Goal: Task Accomplishment & Management: Use online tool/utility

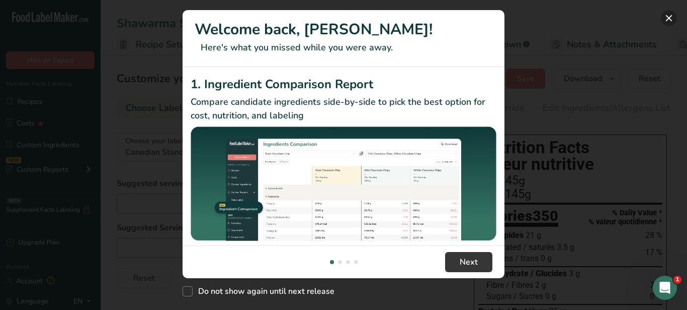
click at [675, 16] on button "New Features" at bounding box center [669, 18] width 16 height 16
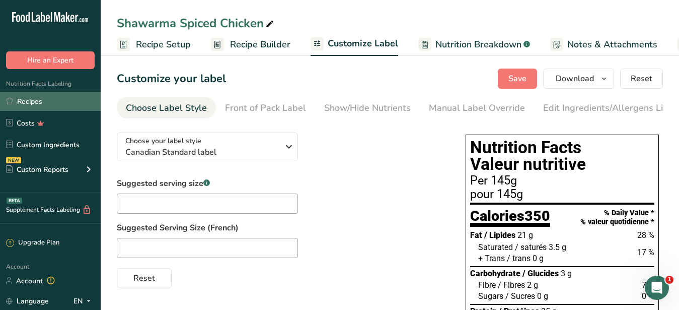
click at [39, 99] on link "Recipes" at bounding box center [50, 101] width 101 height 19
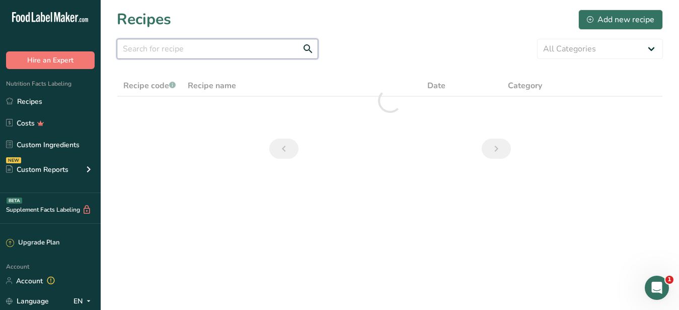
click at [169, 53] on input "text" at bounding box center [217, 49] width 201 height 20
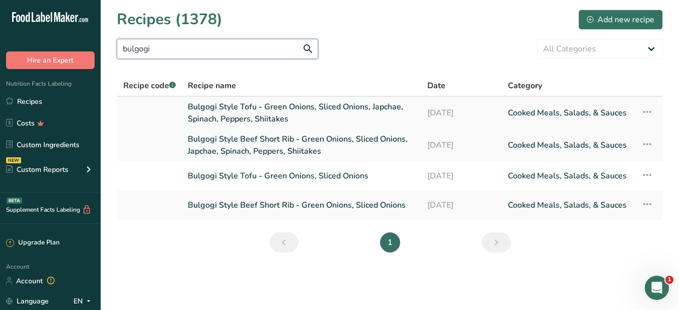
type input "bulgogi"
click at [246, 111] on link "Bulgogi Style Tofu - Green Onions, Sliced Onions, Japchae, Spinach, Peppers, Sh…" at bounding box center [301, 113] width 227 height 24
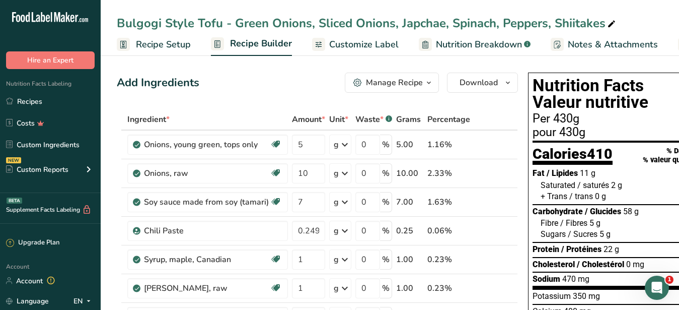
click at [401, 82] on div "Manage Recipe" at bounding box center [394, 82] width 57 height 12
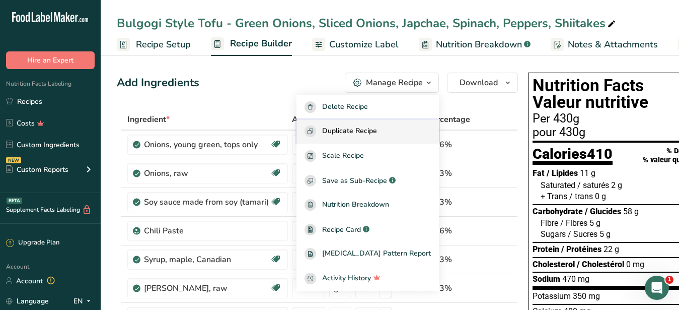
click at [363, 133] on span "Duplicate Recipe" at bounding box center [349, 131] width 55 height 12
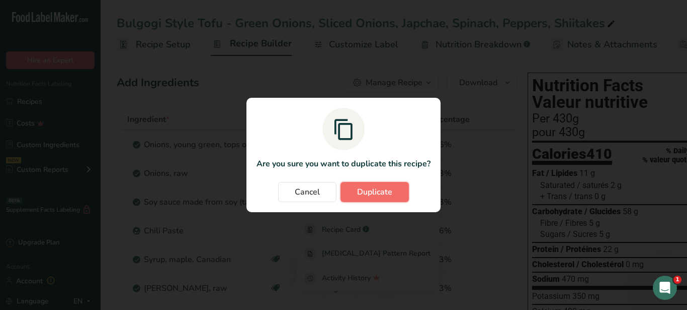
click at [378, 192] on span "Duplicate" at bounding box center [374, 192] width 35 height 12
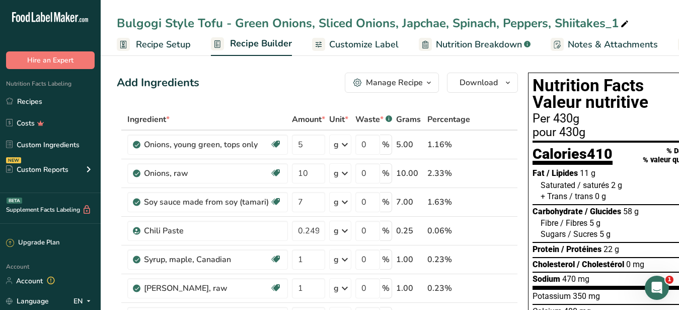
click at [622, 24] on icon at bounding box center [624, 24] width 9 height 14
type input "Bulgogi Style Tofu - Green Onions, Sliced Onions, Japchae, Spinach, Peppers, Sh…"
click at [372, 47] on span "Customize Label" at bounding box center [363, 45] width 69 height 14
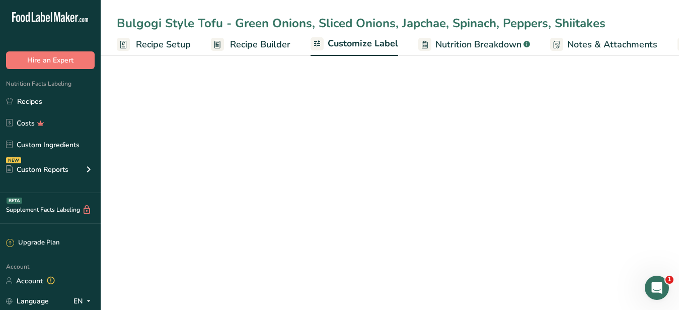
click at [576, 111] on div "Edit Ingredients/Allergens List" at bounding box center [607, 108] width 128 height 14
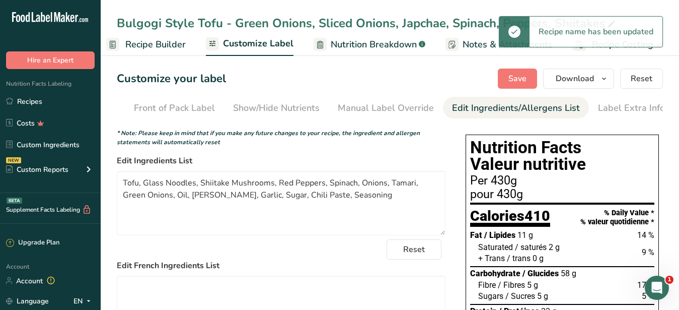
scroll to position [0, 92]
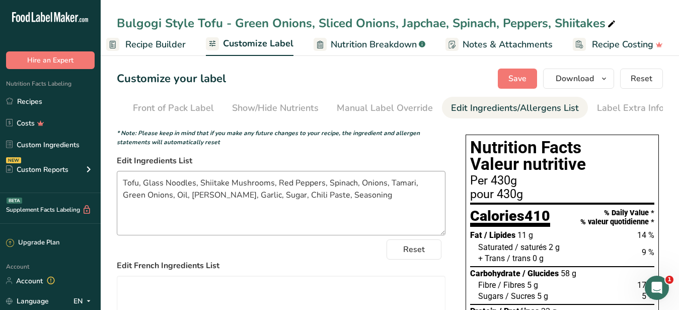
click at [277, 191] on textarea "Tofu, Glass Noodles, Shiitake Mushrooms, Red Peppers, Spinach, Onions, Tamari, …" at bounding box center [281, 203] width 329 height 64
click at [292, 192] on textarea "Tofu, Glass Noodles, Shiitake Mushrooms, Red Peppers, Spinach, Onions, Tamari, …" at bounding box center [281, 203] width 329 height 64
click at [152, 202] on textarea "Tofu, Glass Noodles, Shiitake Mushrooms, Peppers, Spinach, Onions, Tamari, Gree…" at bounding box center [281, 203] width 329 height 64
drag, startPoint x: 374, startPoint y: 204, endPoint x: 115, endPoint y: 175, distance: 260.3
click at [117, 175] on textarea "Tofu, Glass Noodles, Shiitake Mushrooms, Peppers, Spinach, Onions, Tamari, Gree…" at bounding box center [281, 203] width 329 height 64
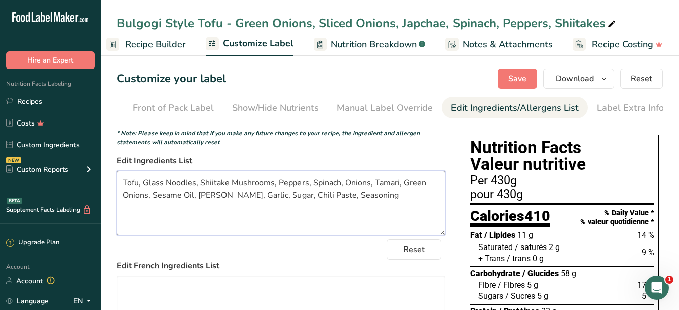
type textarea "Tofu, Glass Noodles, Shiitake Mushrooms, Peppers, Spinach, Onions, Tamari, Gree…"
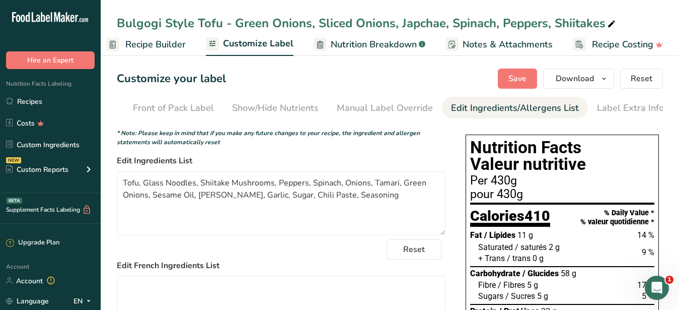
click at [190, 23] on div "Bulgogi Style Tofu - Green Onions, Sliced Onions, Japchae, Spinach, Peppers, Sh…" at bounding box center [367, 23] width 501 height 18
drag, startPoint x: 193, startPoint y: 25, endPoint x: 116, endPoint y: 25, distance: 76.5
click at [117, 25] on input "Bulgogi Style Tofu - Green Onions, Sliced Onions, Japchae, Spinach, Peppers, Sh…" at bounding box center [390, 23] width 546 height 18
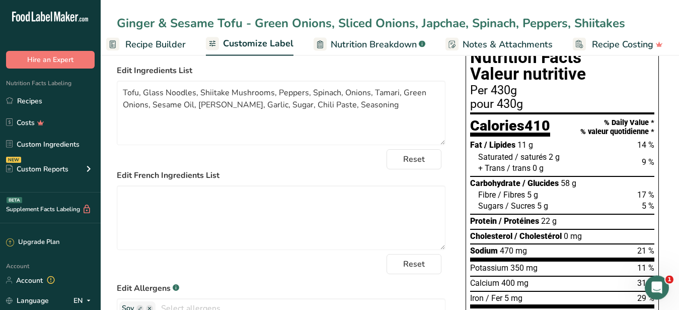
scroll to position [0, 0]
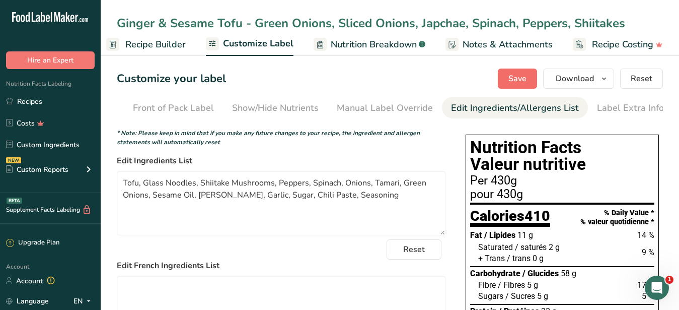
type input "Ginger & Sesame Tofu - Green Onions, Sliced Onions, Japchae, Spinach, Peppers, …"
click at [514, 76] on span "Save" at bounding box center [517, 78] width 18 height 12
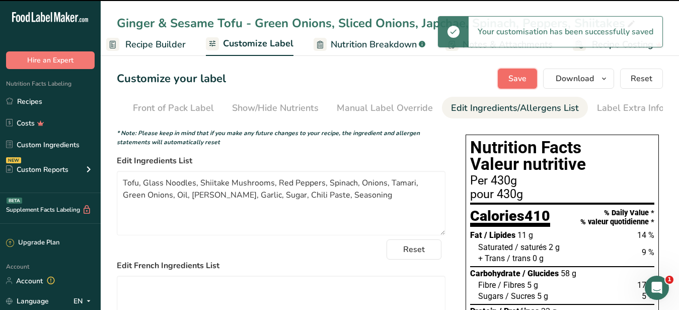
type textarea "Tofu, Glass Noodles, Shiitake Mushrooms, Peppers, Spinach, Onions, Tamari, Gree…"
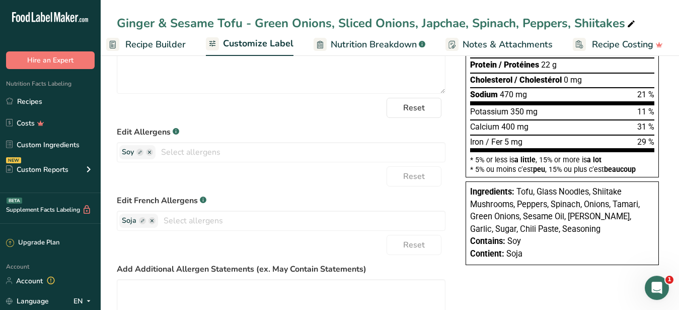
scroll to position [257, 0]
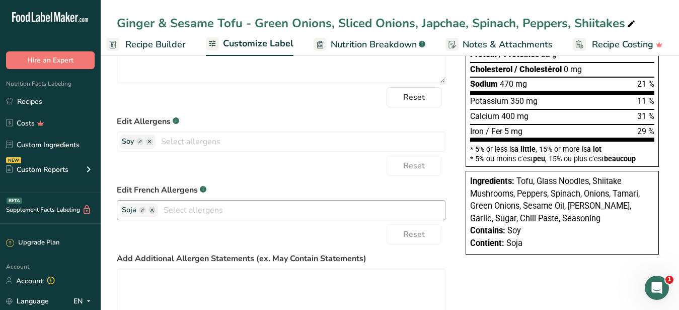
click at [151, 213] on ellipse "button" at bounding box center [151, 209] width 7 height 7
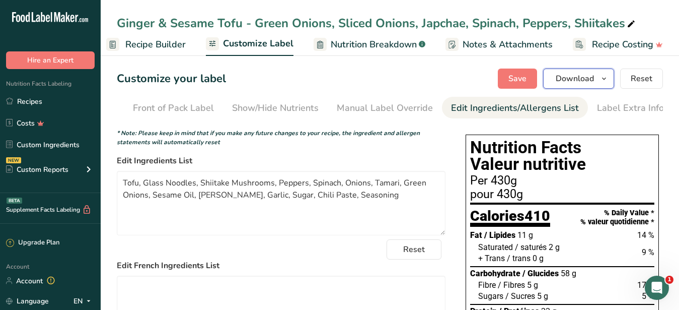
click at [587, 82] on span "Download" at bounding box center [575, 78] width 38 height 12
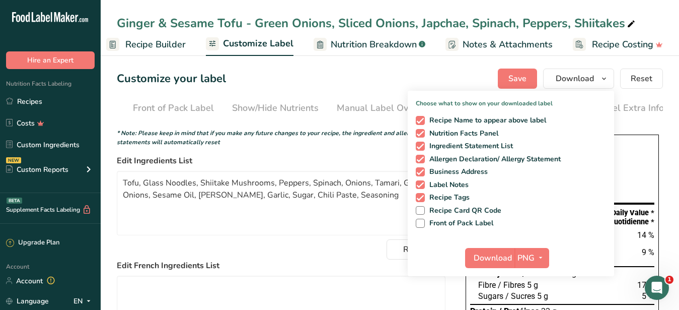
click at [471, 88] on div "Customize your label Save Download Choose what to show on your downloaded label…" at bounding box center [390, 78] width 546 height 20
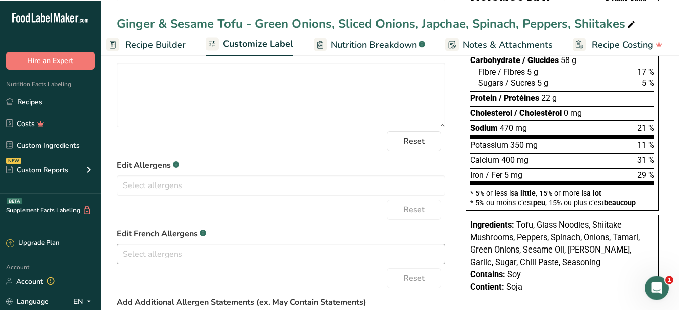
scroll to position [257, 0]
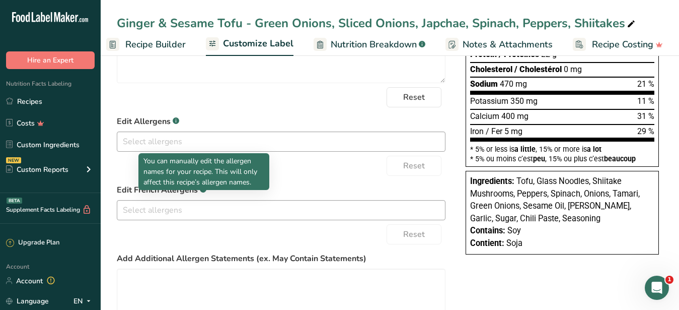
click at [173, 148] on input "text" at bounding box center [281, 141] width 328 height 16
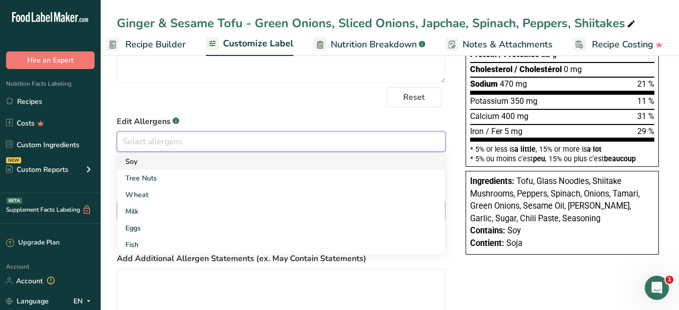
click at [156, 170] on link "Soy" at bounding box center [281, 161] width 328 height 17
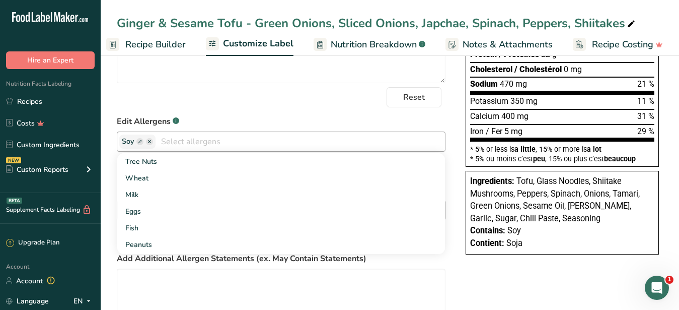
click at [252, 149] on input "text" at bounding box center [300, 141] width 289 height 16
click at [286, 123] on form "* Note: Please keep in mind that if you make any future changes to your recipe,…" at bounding box center [281, 126] width 329 height 508
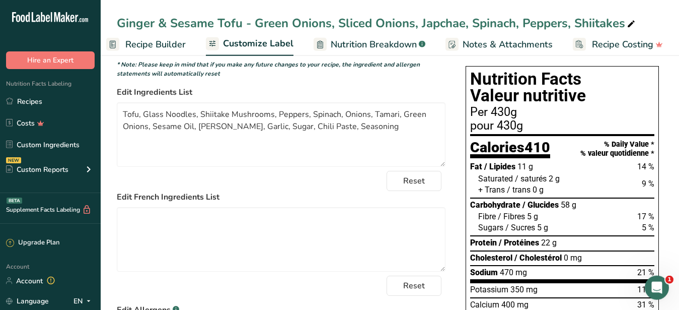
scroll to position [103, 0]
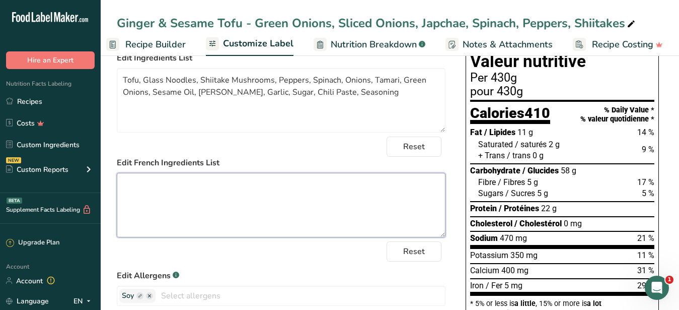
click at [226, 195] on textarea at bounding box center [281, 205] width 329 height 64
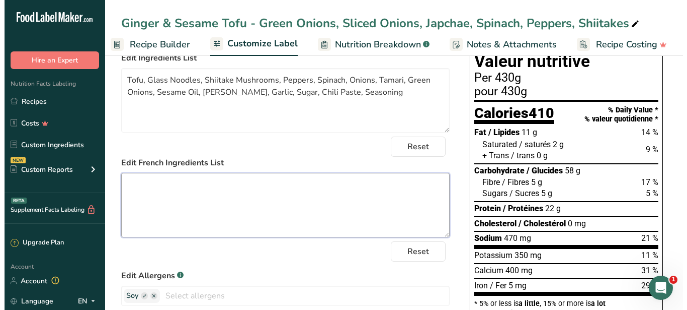
scroll to position [0, 0]
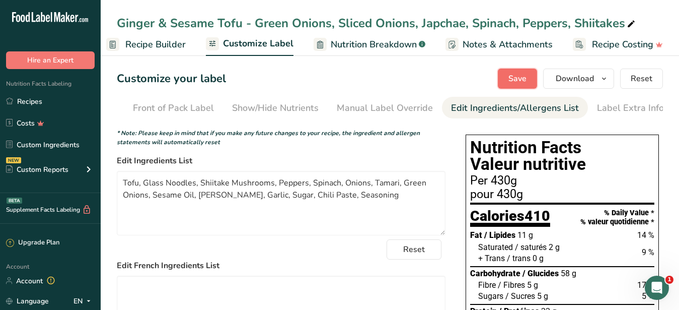
click at [514, 74] on span "Save" at bounding box center [517, 78] width 18 height 12
click at [558, 81] on span "Download" at bounding box center [575, 78] width 38 height 12
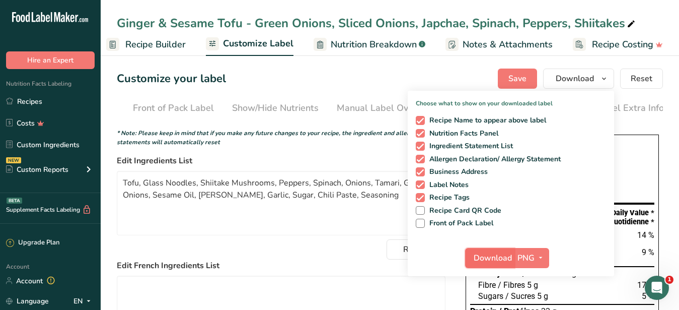
click at [493, 259] on span "Download" at bounding box center [493, 258] width 38 height 12
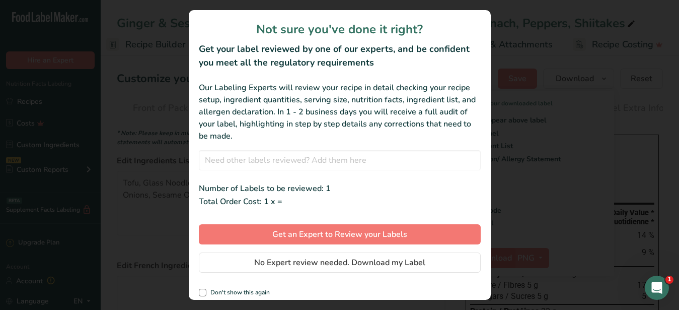
scroll to position [0, 96]
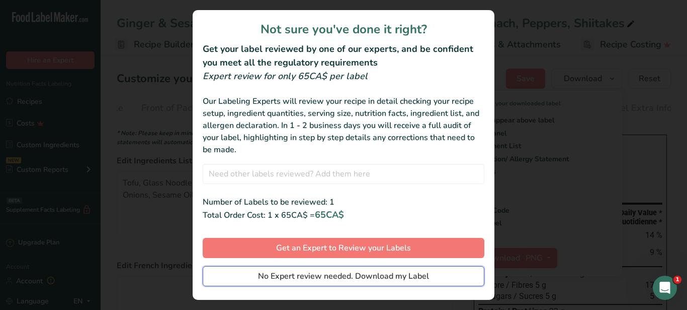
click at [279, 274] on span "No Expert review needed. Download my Label" at bounding box center [343, 276] width 171 height 12
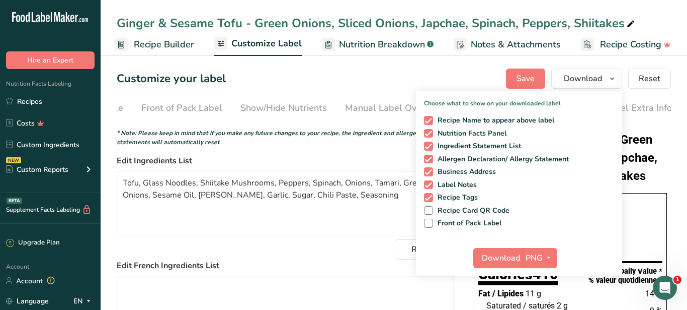
click at [300, 274] on div at bounding box center [343, 155] width 687 height 310
click at [310, 273] on div at bounding box center [343, 155] width 687 height 310
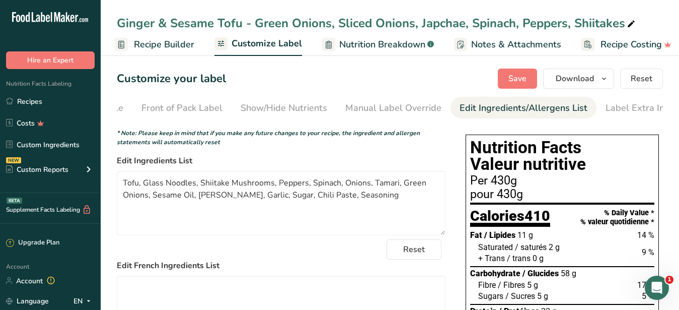
click at [115, 22] on div "Ginger & Sesame Tofu - Green Onions, Sliced Onions, Japchae, Spinach, Peppers, …" at bounding box center [390, 23] width 578 height 18
click at [153, 26] on div "Ginger & Sesame Tofu - Green Onions, Sliced Onions, Japchae, Spinach, Peppers, …" at bounding box center [377, 23] width 520 height 18
drag, startPoint x: 120, startPoint y: 21, endPoint x: 635, endPoint y: 32, distance: 515.0
click at [635, 32] on input "Ginger & Sesame Tofu - Green Onions, Sliced Onions, Japchae, Spinach, Peppers, …" at bounding box center [390, 23] width 546 height 18
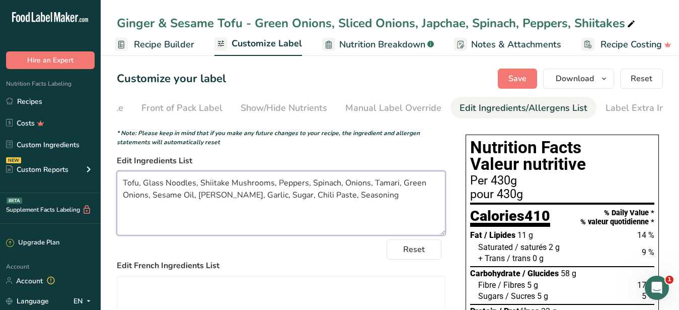
drag, startPoint x: 387, startPoint y: 212, endPoint x: 65, endPoint y: 163, distance: 325.3
click at [117, 171] on textarea "Tofu, Glass Noodles, Shiitake Mushrooms, Peppers, Spinach, Onions, Tamari, Gree…" at bounding box center [281, 203] width 329 height 64
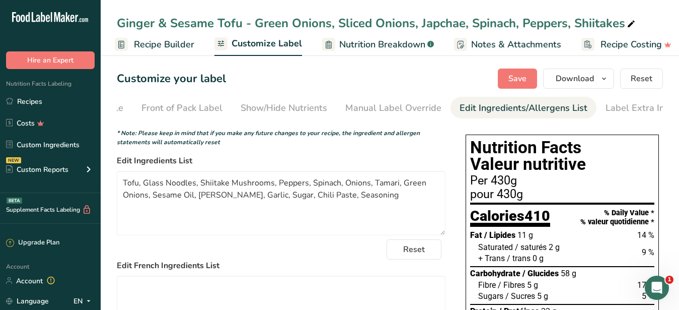
click at [609, 200] on div "pour 430g" at bounding box center [562, 194] width 184 height 12
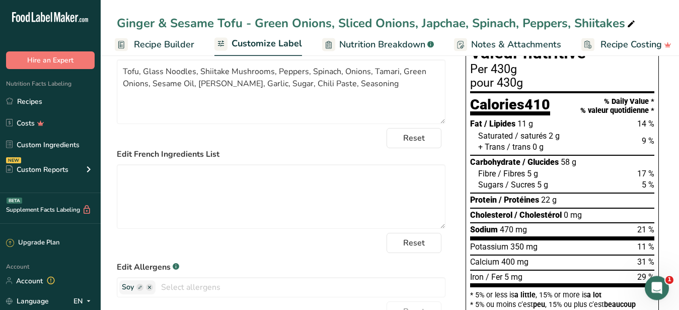
scroll to position [0, 0]
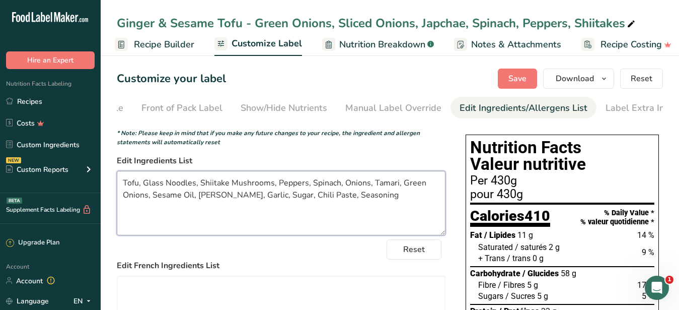
click at [376, 202] on textarea "Tofu, Glass Noodles, Shiitake Mushrooms, Peppers, Spinach, Onions, Tamari, Gree…" at bounding box center [281, 203] width 329 height 64
drag, startPoint x: 377, startPoint y: 203, endPoint x: 70, endPoint y: 171, distance: 308.6
click at [117, 171] on textarea "Tofu, Glass Noodles, Shiitake Mushrooms, Peppers, Spinach, Onions, Tamari, Gree…" at bounding box center [281, 203] width 329 height 64
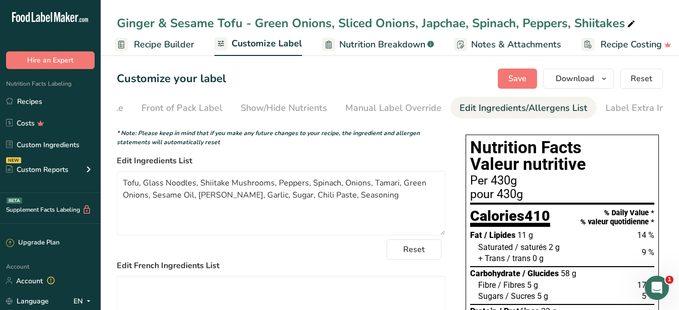
click at [178, 43] on span "Recipe Builder" at bounding box center [164, 45] width 60 height 14
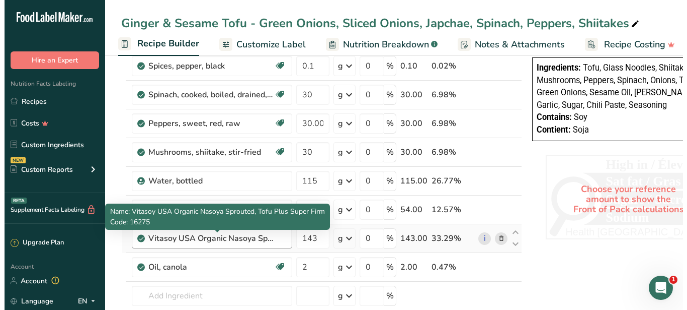
scroll to position [359, 0]
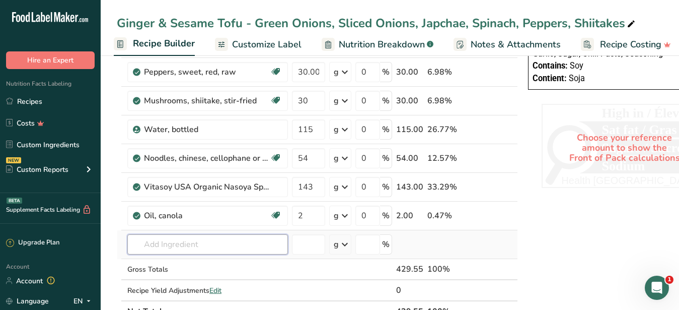
click at [176, 246] on input "text" at bounding box center [207, 244] width 161 height 20
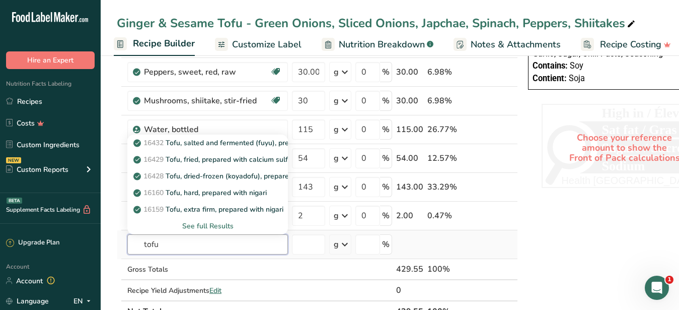
type input "tofu"
click at [214, 222] on div "See full Results" at bounding box center [207, 225] width 144 height 11
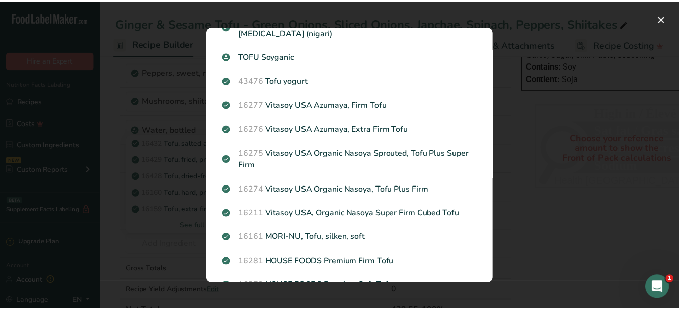
scroll to position [429, 0]
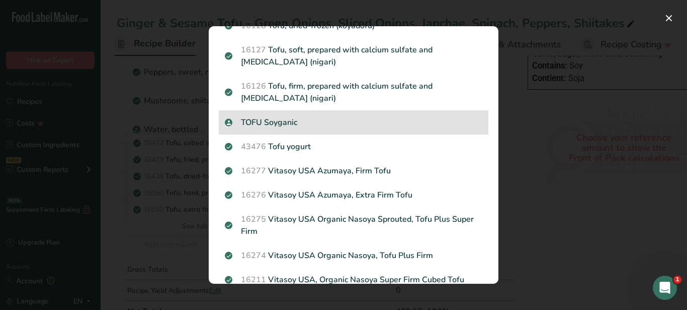
click at [280, 124] on p "TOFU Soyganic" at bounding box center [354, 122] width 258 height 12
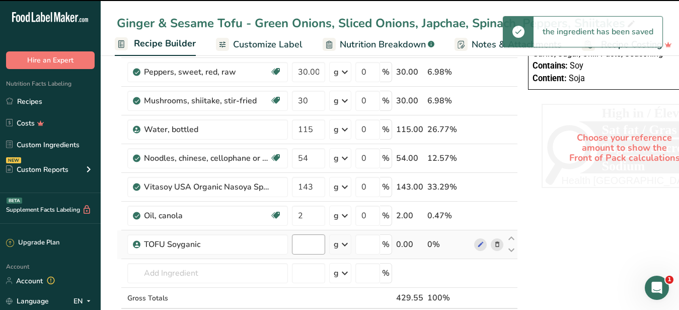
type input "0"
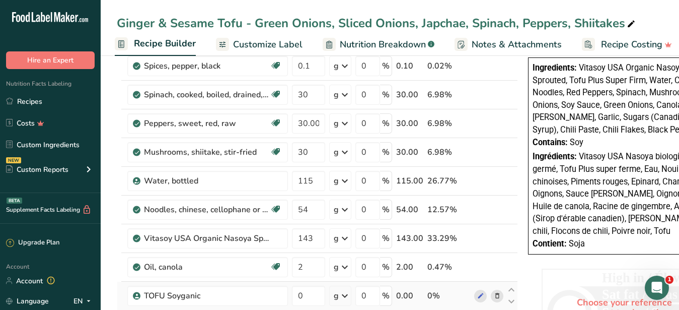
scroll to position [462, 0]
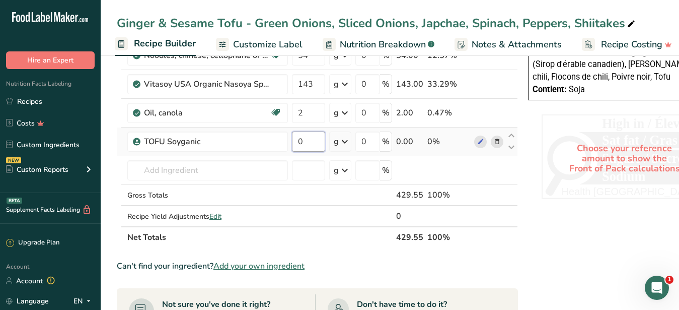
drag, startPoint x: 306, startPoint y: 142, endPoint x: 294, endPoint y: 143, distance: 12.1
click at [294, 143] on input "0" at bounding box center [308, 141] width 33 height 20
type input "143"
click at [321, 162] on input "number" at bounding box center [308, 170] width 33 height 20
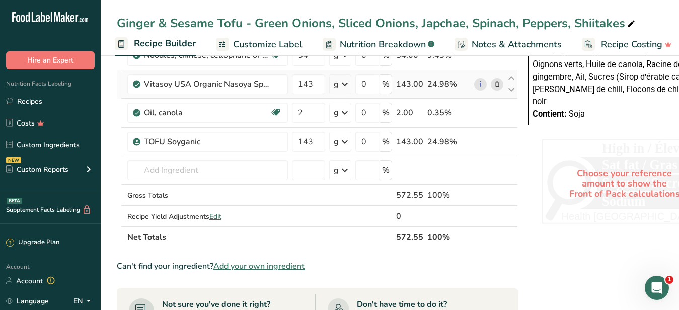
click at [494, 81] on icon at bounding box center [497, 84] width 7 height 11
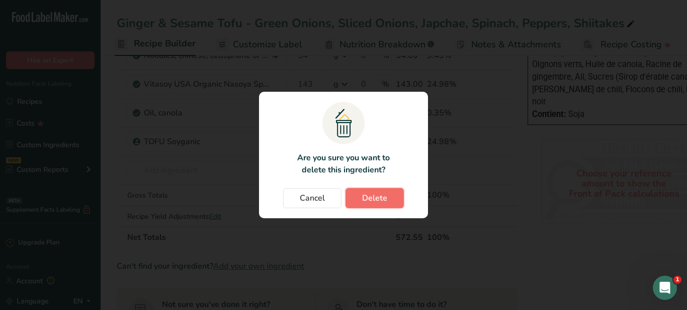
click at [373, 201] on span "Delete" at bounding box center [374, 198] width 25 height 12
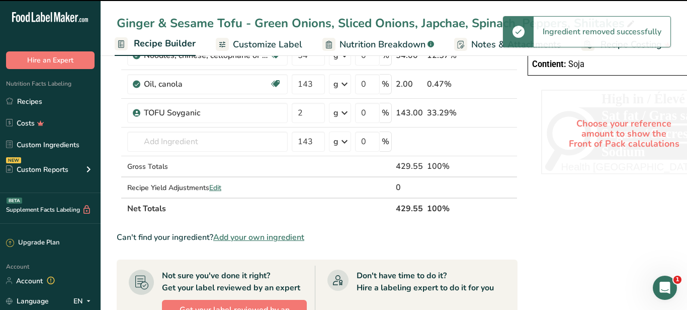
type input "2"
type input "143"
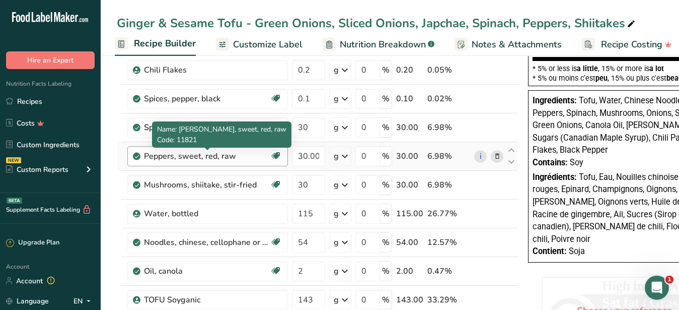
scroll to position [359, 0]
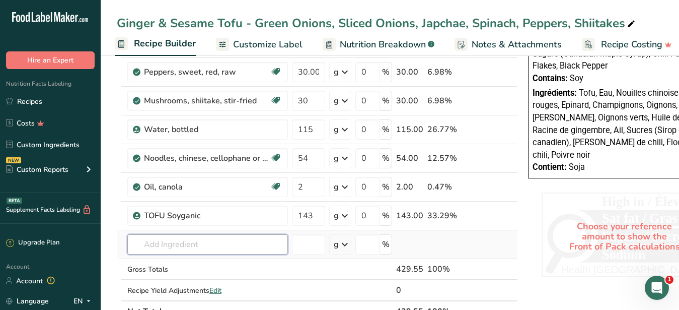
click at [159, 242] on input "text" at bounding box center [207, 244] width 161 height 20
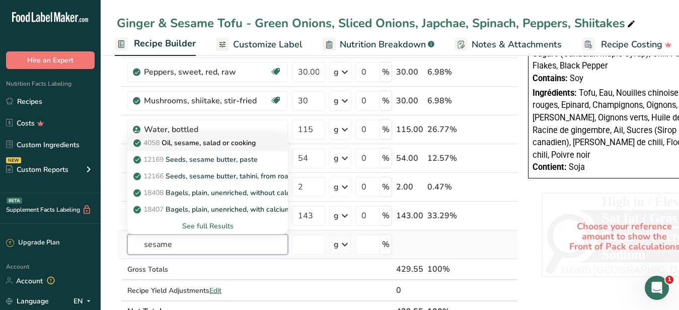
type input "sesame"
click at [223, 139] on p "4058 Oil, sesame, salad or cooking" at bounding box center [195, 142] width 120 height 11
type input "Oil, sesame, salad or cooking"
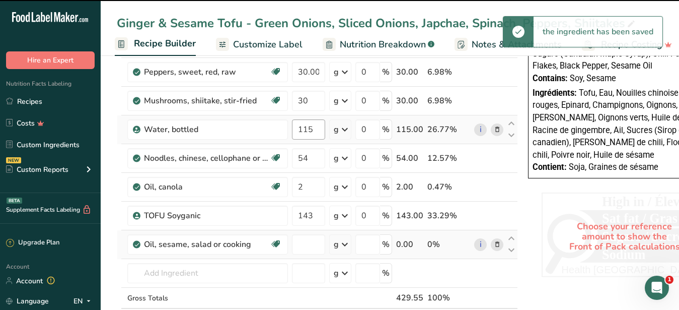
type input "0"
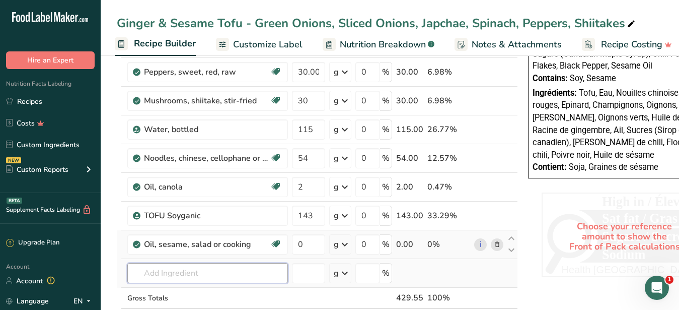
click at [209, 280] on input "text" at bounding box center [207, 273] width 161 height 20
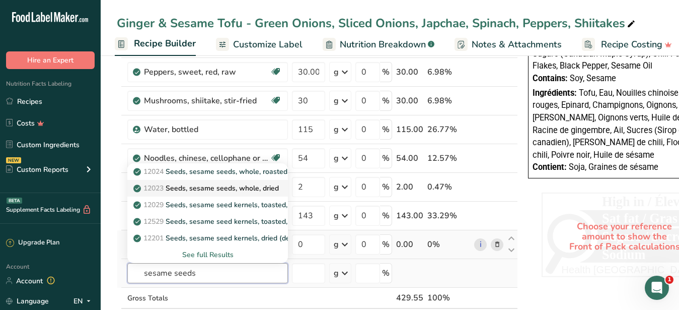
type input "sesame seeds"
click at [218, 186] on p "12023 Seeds, sesame seeds, whole, dried" at bounding box center [206, 188] width 143 height 11
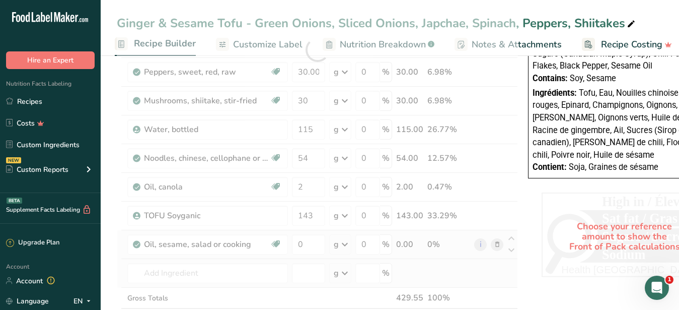
type input "Seeds, sesame seeds, whole, dried"
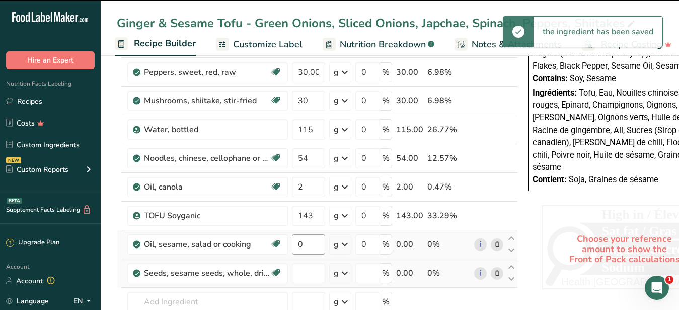
type input "0"
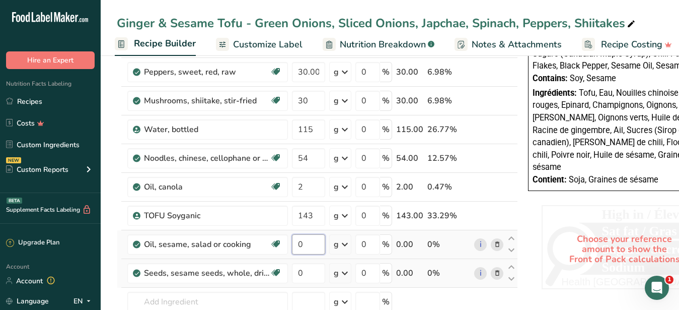
drag, startPoint x: 308, startPoint y: 244, endPoint x: 297, endPoint y: 244, distance: 10.6
click at [297, 244] on input "0" at bounding box center [308, 244] width 33 height 20
type input "2"
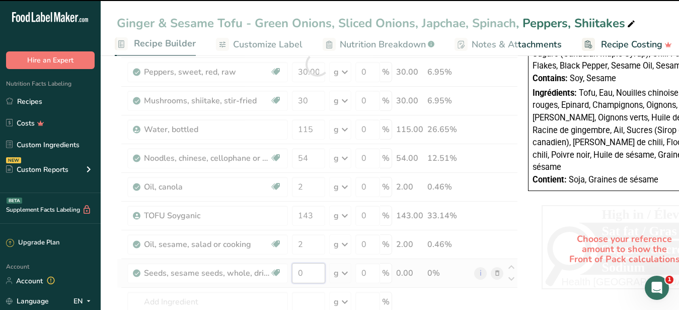
drag, startPoint x: 307, startPoint y: 270, endPoint x: 296, endPoint y: 276, distance: 12.4
click at [296, 276] on input "0" at bounding box center [308, 273] width 33 height 20
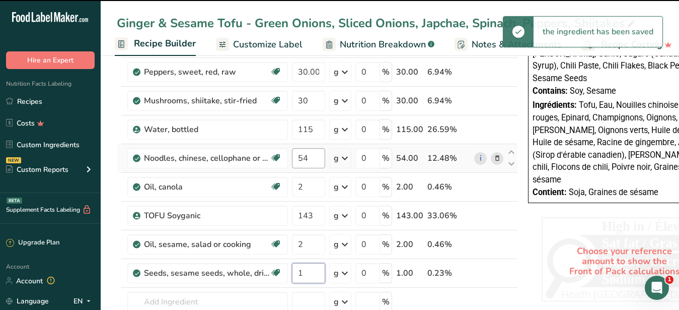
type input "1"
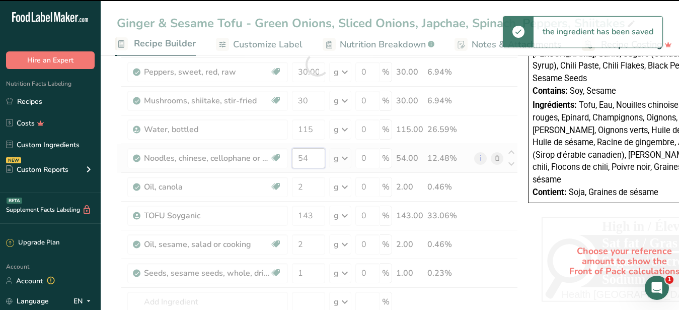
click at [307, 159] on input "54" at bounding box center [308, 158] width 33 height 20
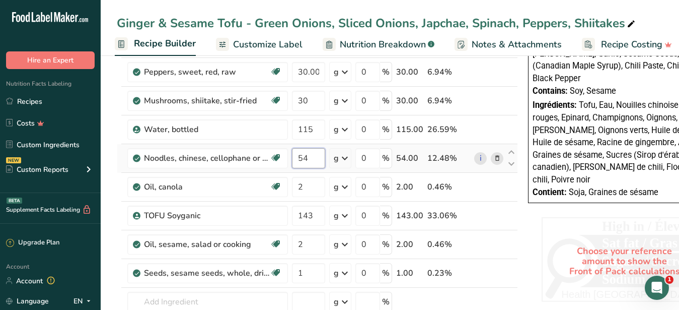
click at [304, 160] on input "54" at bounding box center [308, 158] width 33 height 20
type input "53"
click at [311, 185] on input "2" at bounding box center [308, 187] width 33 height 20
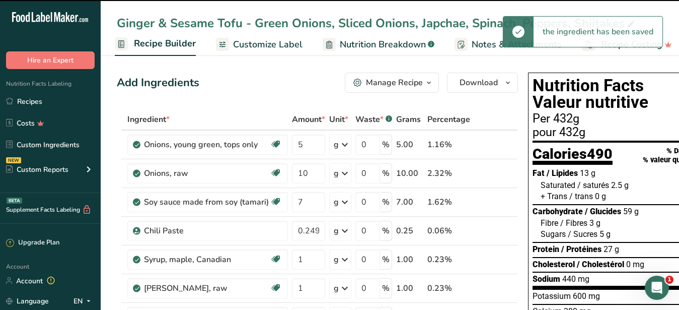
scroll to position [308, 0]
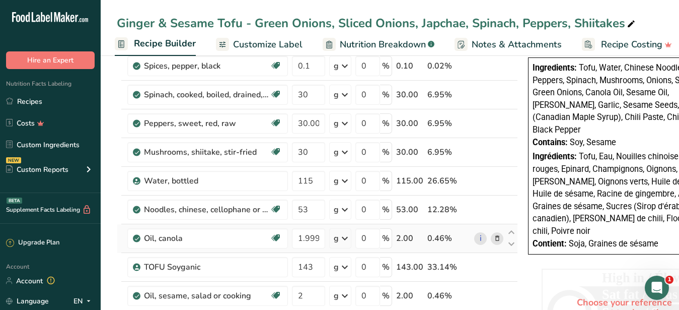
click at [497, 236] on div "Ingredient * Amount * Unit * Waste * .a-a{fill:#347362;}.b-a{fill:#fff;} Grams …" at bounding box center [317, 116] width 401 height 630
click at [494, 237] on icon at bounding box center [497, 238] width 7 height 11
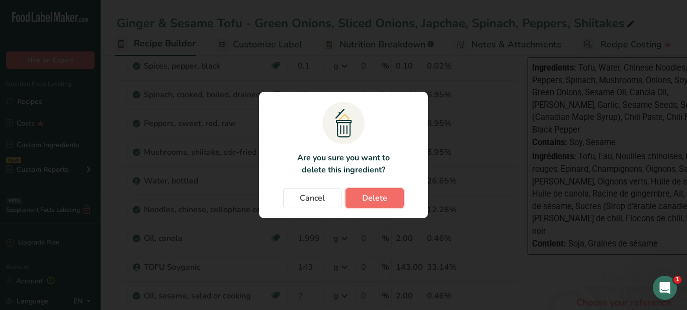
click at [391, 191] on button "Delete" at bounding box center [375, 198] width 58 height 20
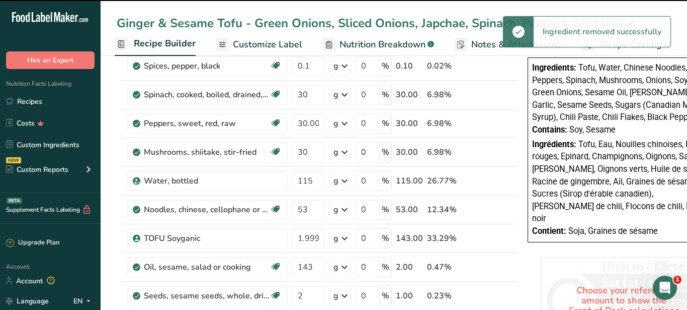
type input "143"
type input "2"
type input "1"
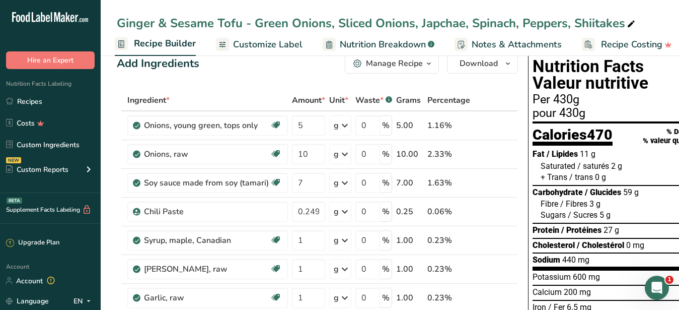
scroll to position [0, 0]
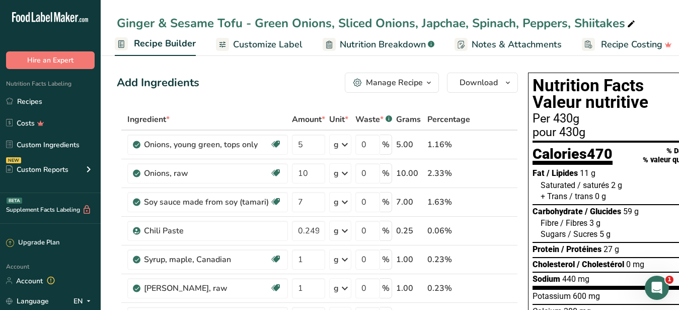
click at [279, 45] on span "Customize Label" at bounding box center [267, 45] width 69 height 14
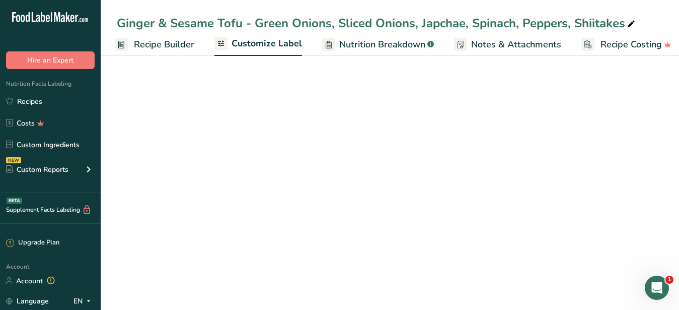
scroll to position [1, 105]
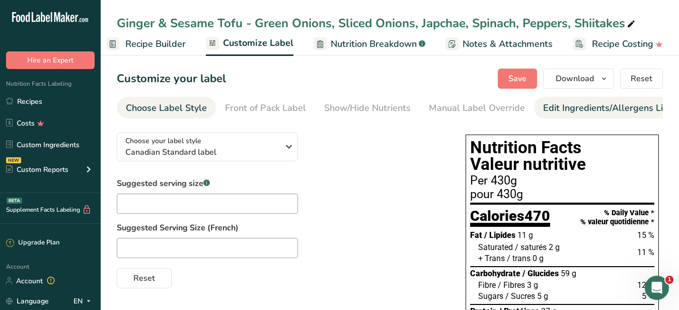
click at [562, 111] on div "Edit Ingredients/Allergens List" at bounding box center [607, 108] width 128 height 14
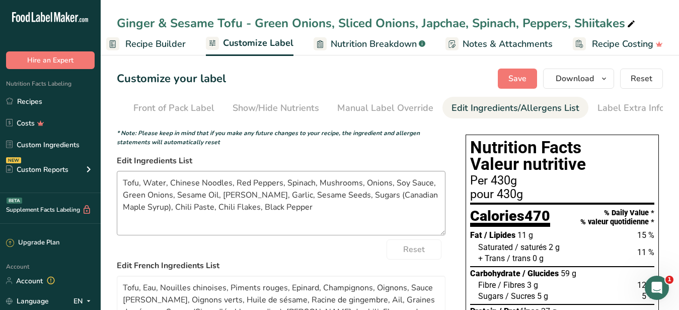
scroll to position [0, 92]
drag, startPoint x: 157, startPoint y: 192, endPoint x: 84, endPoint y: 184, distance: 72.9
click at [117, 184] on textarea "Tofu, Water, Chinese Noodles, Red Peppers, Spinach, Mushrooms, Onions, Soy Sauc…" at bounding box center [281, 203] width 329 height 64
paste textarea "Glass Noodles, Shiitake Mushrooms, Peppers, Spinach, Onions, Tamari, Green Onio…"
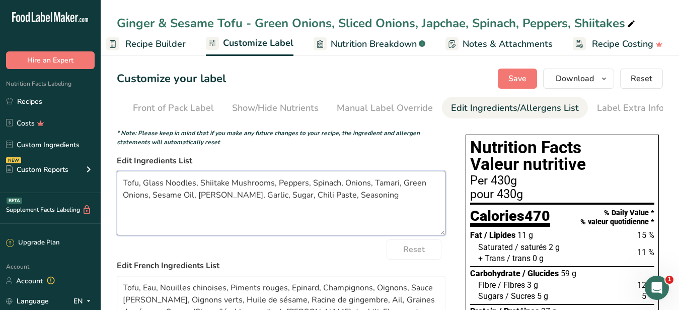
click at [335, 202] on textarea "Tofu, Glass Noodles, Shiitake Mushrooms, Peppers, Spinach, Onions, Tamari, Gree…" at bounding box center [281, 203] width 329 height 64
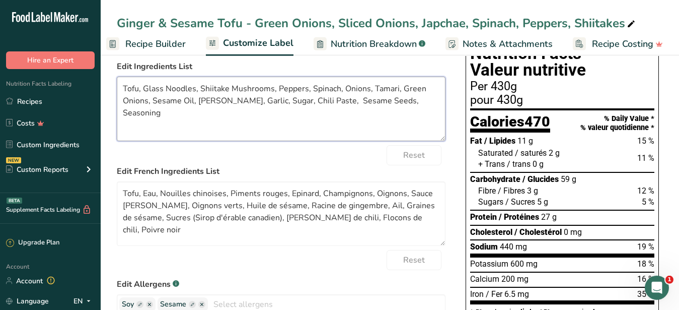
scroll to position [103, 0]
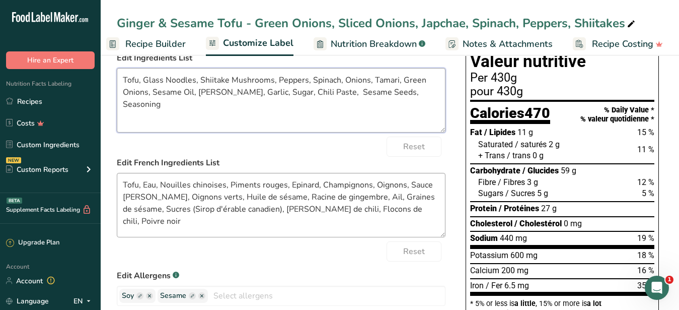
type textarea "Tofu, Glass Noodles, Shiitake Mushrooms, Peppers, Spinach, Onions, Tamari, Gree…"
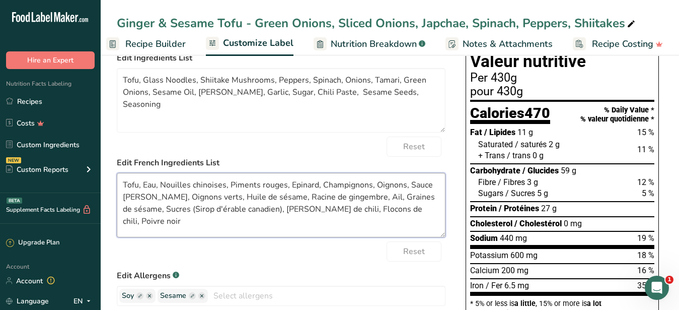
drag, startPoint x: 395, startPoint y: 221, endPoint x: 106, endPoint y: 187, distance: 291.3
click at [117, 187] on textarea "Tofu, Eau, Nouilles chinoises, Piments rouges, Epinard, Champignons, Oignons, S…" at bounding box center [281, 205] width 329 height 64
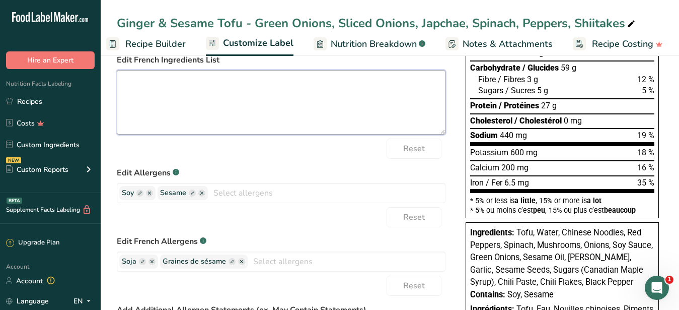
scroll to position [0, 0]
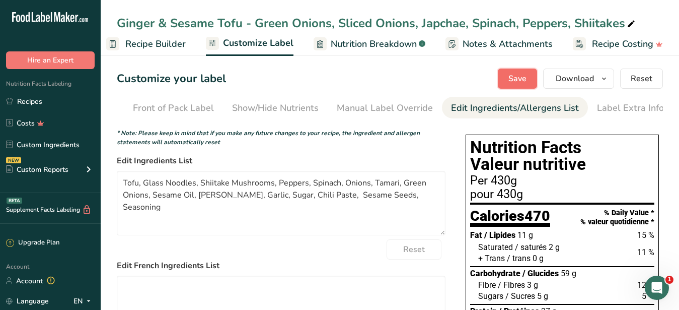
click at [533, 73] on button "Save" at bounding box center [517, 78] width 39 height 20
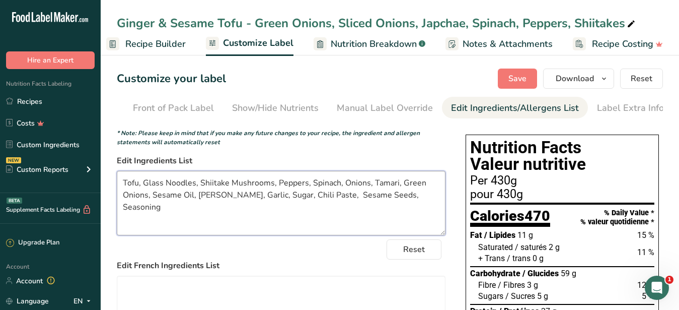
click at [343, 234] on textarea "Tofu, Glass Noodles, Shiitake Mushrooms, Peppers, Spinach, Onions, Tamari, Gree…" at bounding box center [281, 203] width 329 height 64
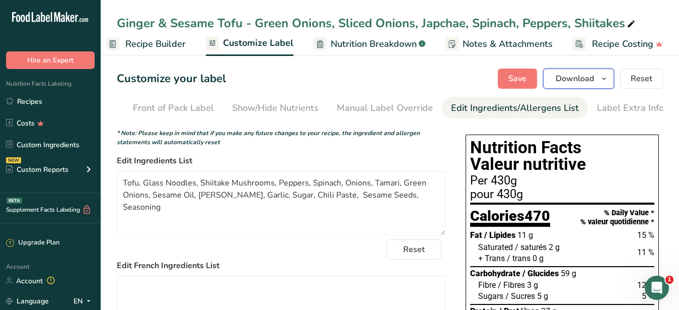
click at [573, 74] on span "Download" at bounding box center [575, 78] width 38 height 12
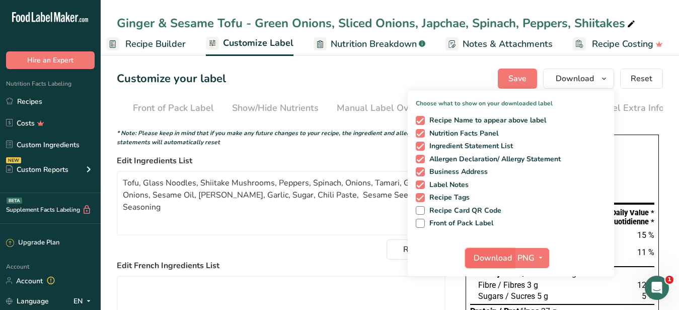
click at [501, 259] on span "Download" at bounding box center [493, 258] width 38 height 12
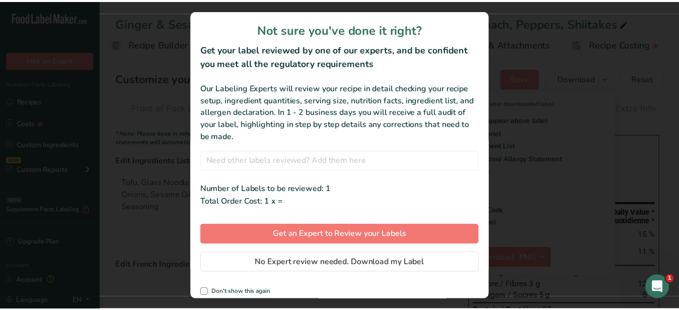
scroll to position [1, 96]
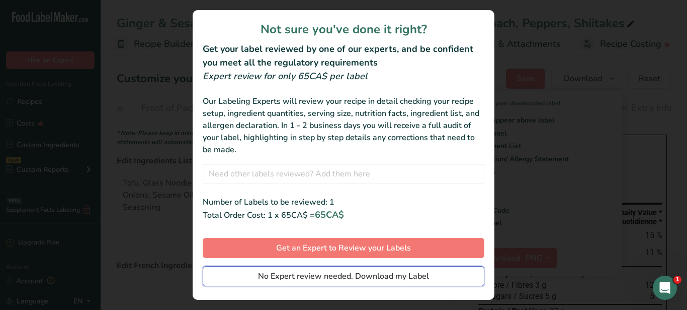
click at [270, 267] on button "No Expert review needed. Download my Label" at bounding box center [344, 276] width 282 height 20
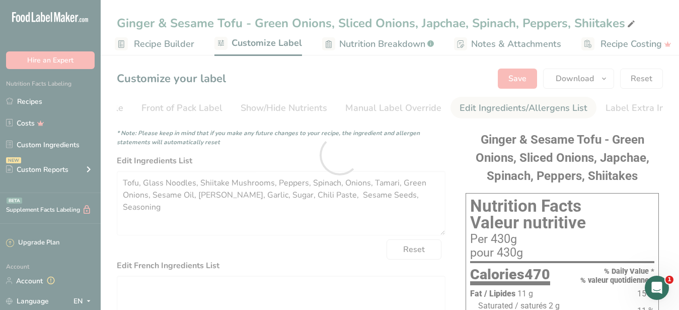
click at [156, 43] on span "Recipe Builder" at bounding box center [164, 44] width 60 height 14
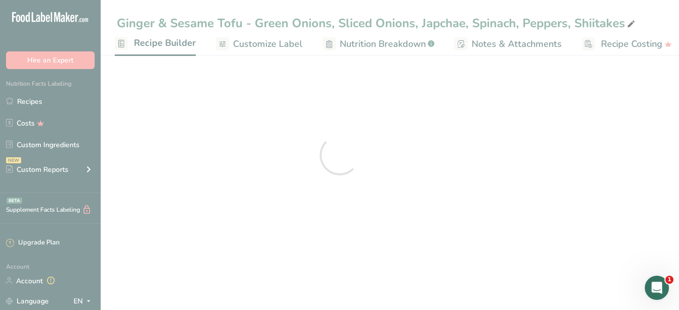
click at [259, 45] on span "Customize Label" at bounding box center [267, 44] width 69 height 14
click at [154, 41] on span "Recipe Builder" at bounding box center [165, 43] width 62 height 14
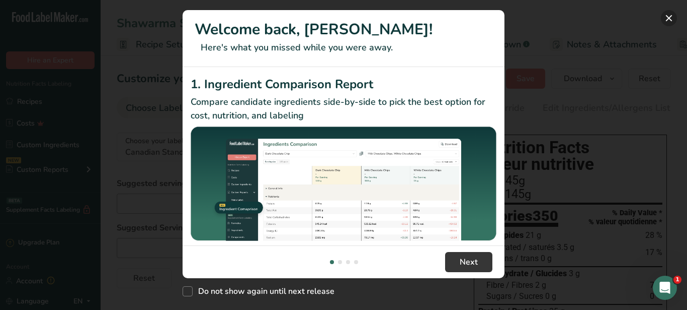
click at [668, 14] on button "New Features" at bounding box center [669, 18] width 16 height 16
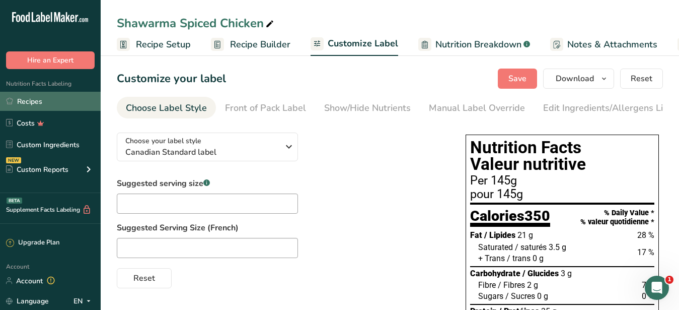
click at [45, 101] on link "Recipes" at bounding box center [50, 101] width 101 height 19
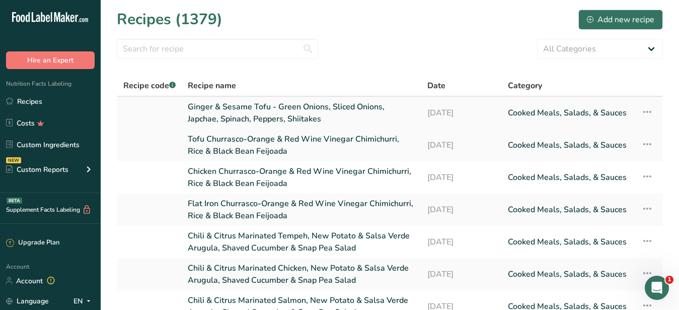
click at [222, 110] on link "Ginger & Sesame Tofu - Green Onions, Sliced Onions, Japchae, Spinach, Peppers, …" at bounding box center [301, 113] width 227 height 24
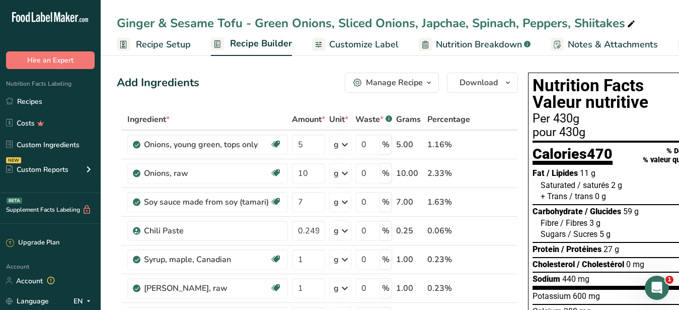
click at [359, 43] on span "Customize Label" at bounding box center [363, 45] width 69 height 14
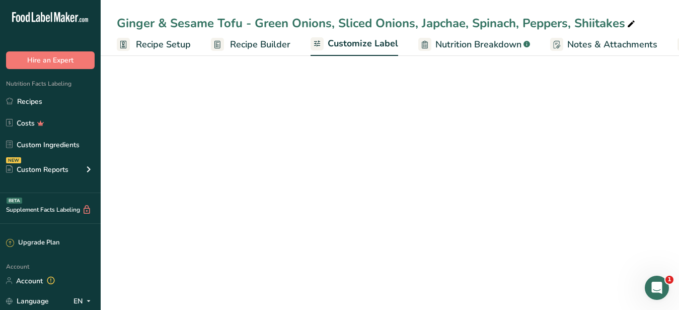
click at [230, 39] on span "Recipe Builder" at bounding box center [260, 45] width 60 height 14
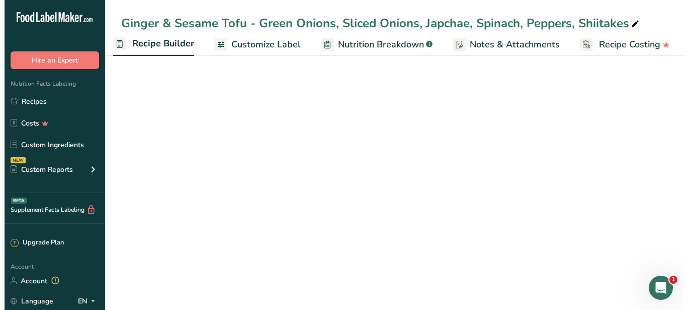
scroll to position [0, 97]
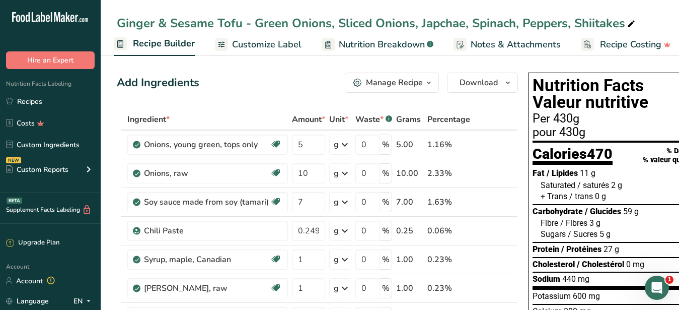
click at [388, 85] on div "Manage Recipe" at bounding box center [394, 82] width 57 height 12
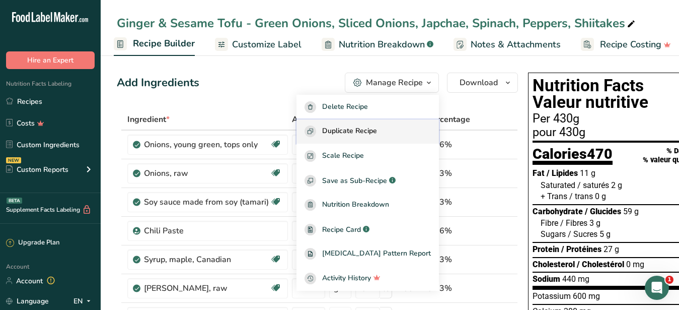
click at [360, 129] on span "Duplicate Recipe" at bounding box center [349, 131] width 55 height 12
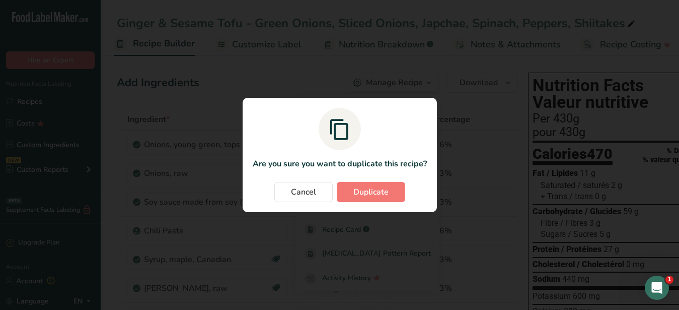
scroll to position [0, 96]
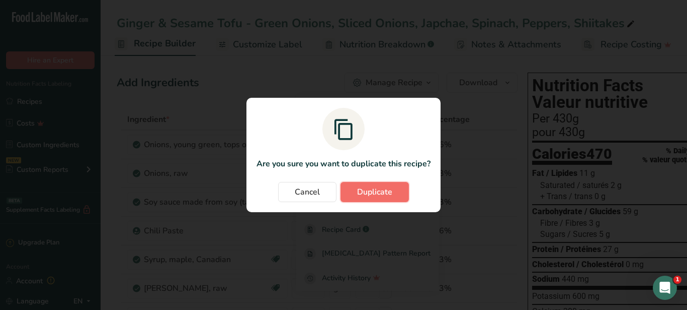
click at [398, 190] on button "Duplicate" at bounding box center [375, 192] width 68 height 20
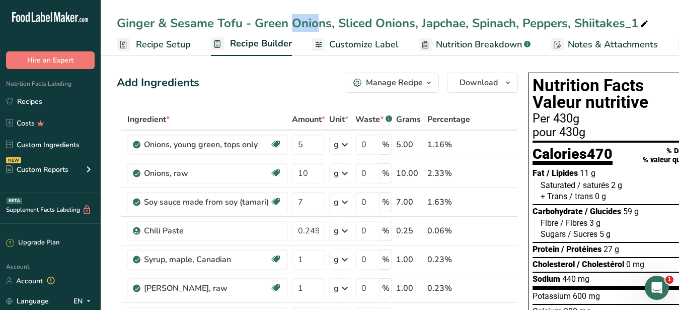
drag, startPoint x: 217, startPoint y: 20, endPoint x: 241, endPoint y: 22, distance: 23.7
click at [241, 22] on div "Ginger & Sesame Tofu - Green Onions, Sliced Onions, Japchae, Spinach, Peppers, …" at bounding box center [383, 23] width 533 height 18
drag, startPoint x: 240, startPoint y: 24, endPoint x: 220, endPoint y: 22, distance: 20.2
click at [220, 22] on input "Ginger & Sesame Tofu - Green Onions, Sliced Onions, Japchae, Spinach, Peppers, …" at bounding box center [390, 23] width 546 height 18
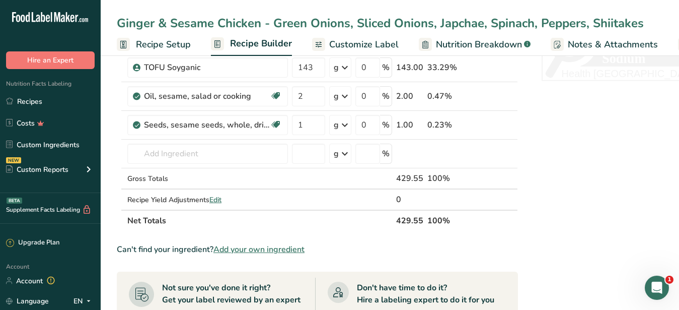
scroll to position [513, 0]
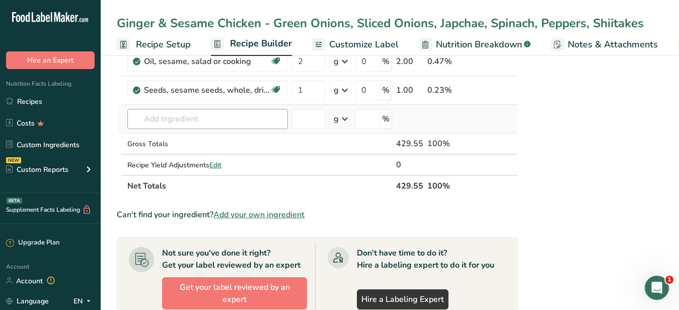
type input "Ginger & Sesame Chicken - Green Onions, Sliced Onions, Japchae, Spinach, Pepper…"
click at [173, 118] on input "text" at bounding box center [207, 119] width 161 height 20
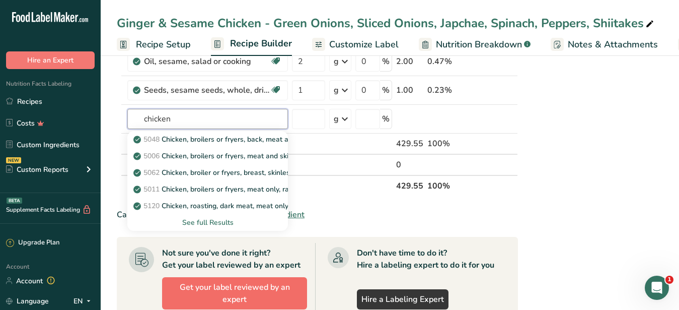
type input "chicken"
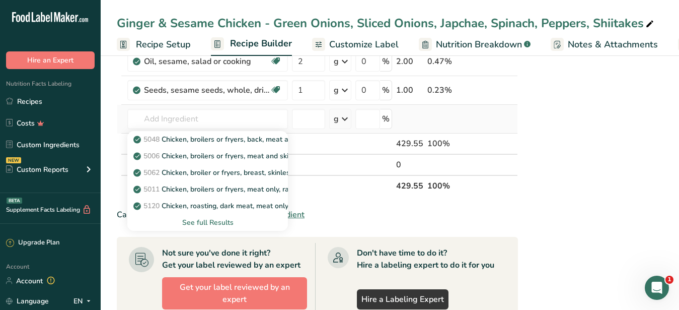
click at [216, 220] on div "See full Results" at bounding box center [207, 222] width 144 height 11
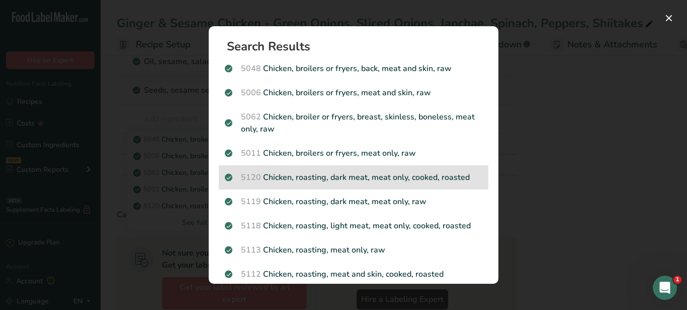
click at [370, 178] on p "5120 Chicken, roasting, dark meat, meat only, cooked, roasted" at bounding box center [354, 177] width 258 height 12
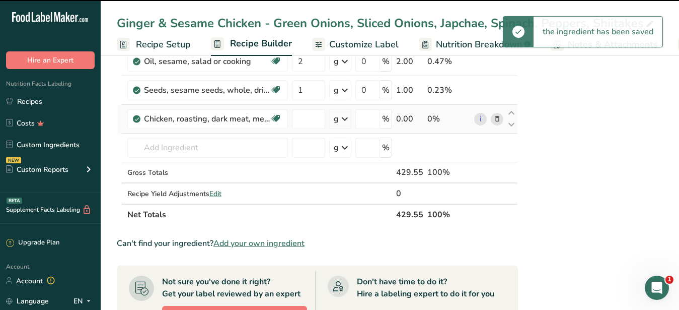
type input "0"
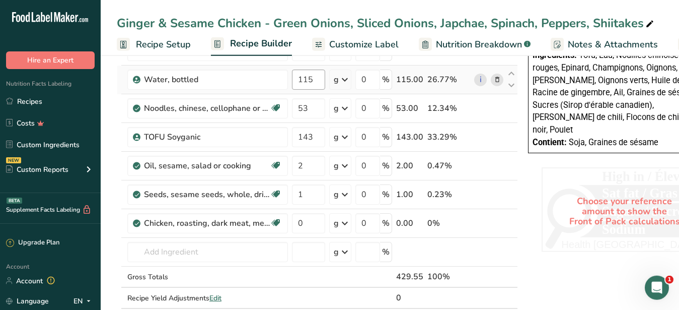
scroll to position [411, 0]
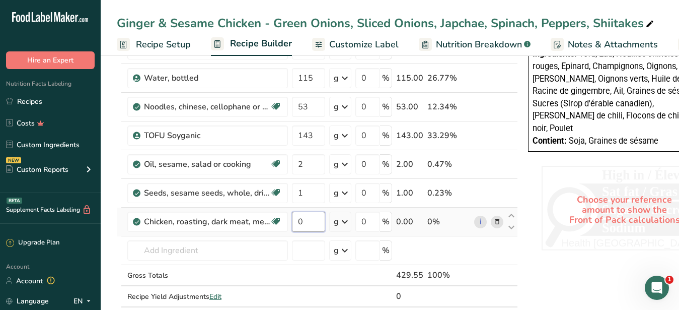
drag, startPoint x: 309, startPoint y: 219, endPoint x: 294, endPoint y: 218, distance: 14.1
click at [294, 218] on input "0" at bounding box center [308, 221] width 33 height 20
type input "128"
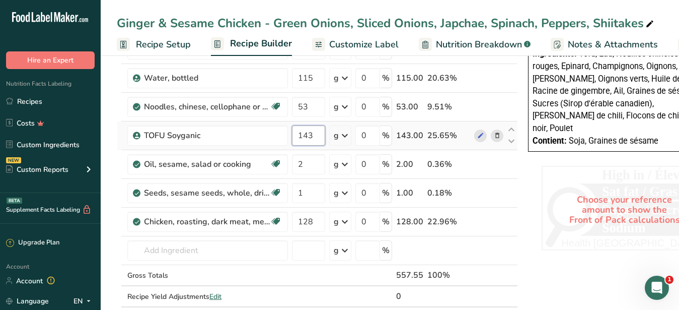
click at [316, 135] on input "143" at bounding box center [308, 135] width 33 height 20
click at [497, 134] on div "Ingredient * Amount * Unit * Waste * .a-a{fill:#347362;}.b-a{fill:#fff;} Grams …" at bounding box center [317, 13] width 401 height 630
click at [497, 135] on icon at bounding box center [497, 135] width 7 height 11
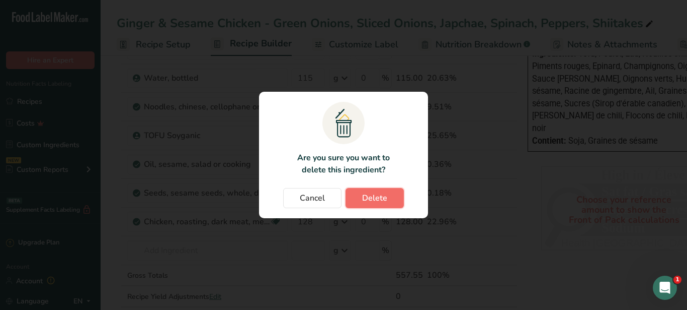
click at [377, 194] on span "Delete" at bounding box center [374, 198] width 25 height 12
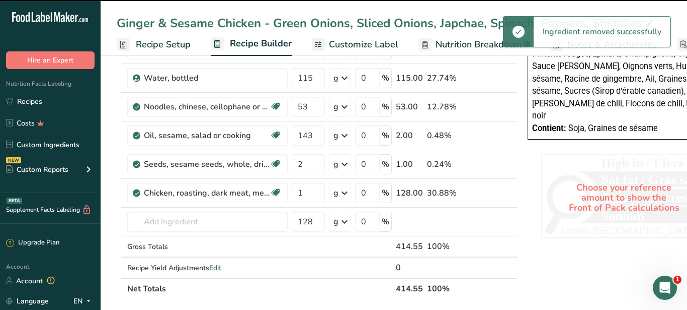
type input "2"
type input "1"
type input "128"
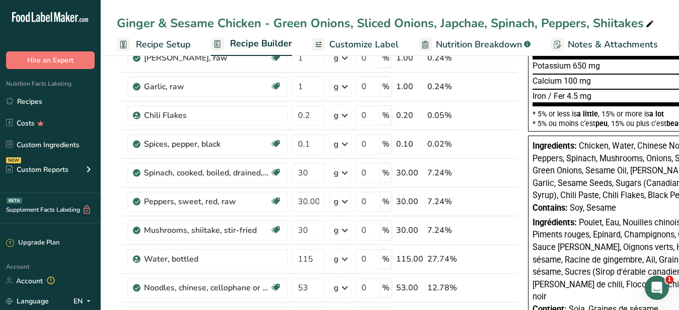
scroll to position [0, 0]
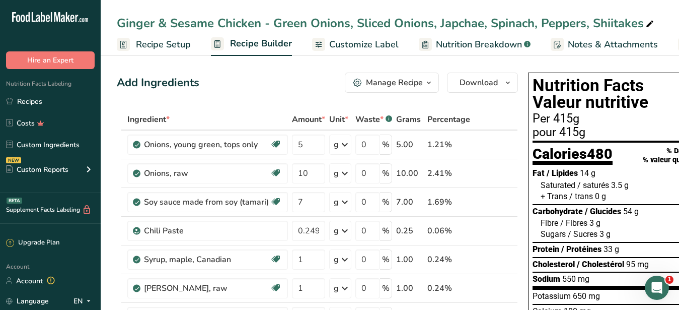
click at [362, 43] on span "Customize Label" at bounding box center [363, 45] width 69 height 14
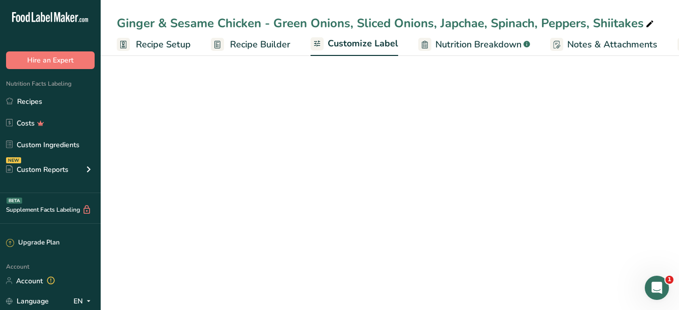
scroll to position [0, 105]
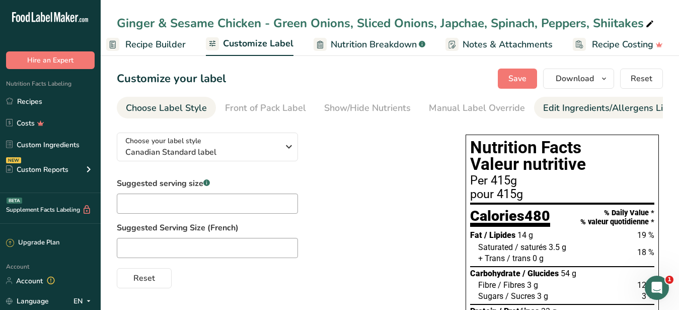
click at [596, 106] on div "Edit Ingredients/Allergens List" at bounding box center [607, 108] width 128 height 14
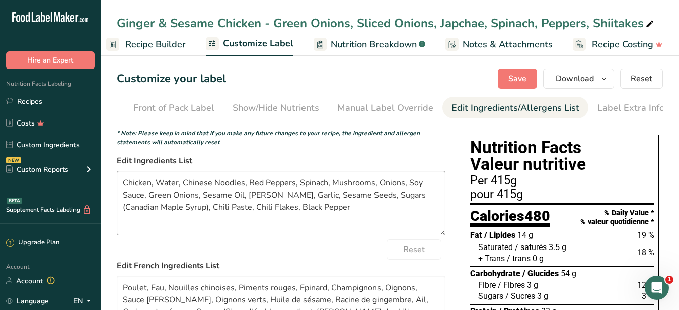
scroll to position [0, 92]
drag, startPoint x: 320, startPoint y: 219, endPoint x: 156, endPoint y: 181, distance: 168.5
click at [156, 181] on textarea "Chicken, Water, Chinese Noodles, Red Peppers, Spinach, Mushrooms, Onions, Soy S…" at bounding box center [281, 203] width 329 height 64
paste textarea "Glass Noodles, Shiitake Mushrooms, Peppers, Spinach, Onions, Tamari, Green Onio…"
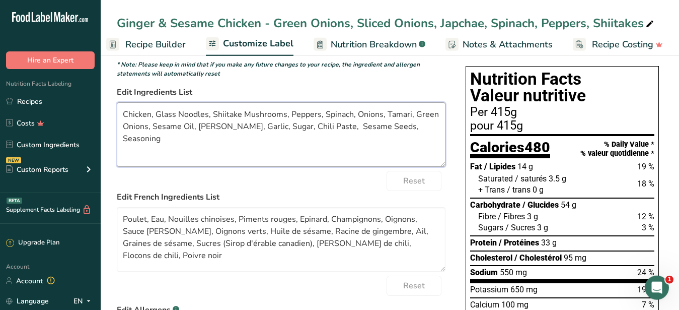
scroll to position [103, 0]
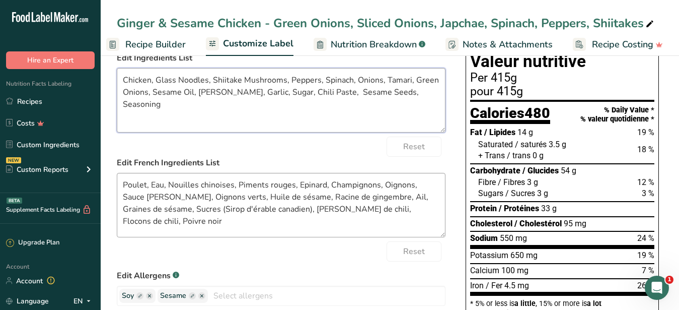
type textarea "Chicken, Glass Noodles, Shiitake Mushrooms, Peppers, Spinach, Onions, Tamari, G…"
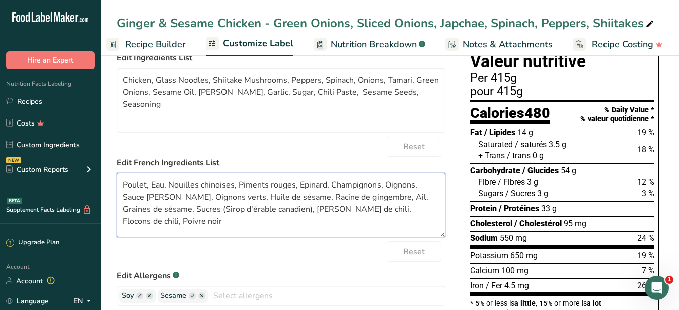
drag, startPoint x: 407, startPoint y: 224, endPoint x: -30, endPoint y: 165, distance: 440.4
click at [117, 173] on textarea "Poulet, Eau, Nouilles chinoises, Piments rouges, Epinard, Champignons, Oignons,…" at bounding box center [281, 205] width 329 height 64
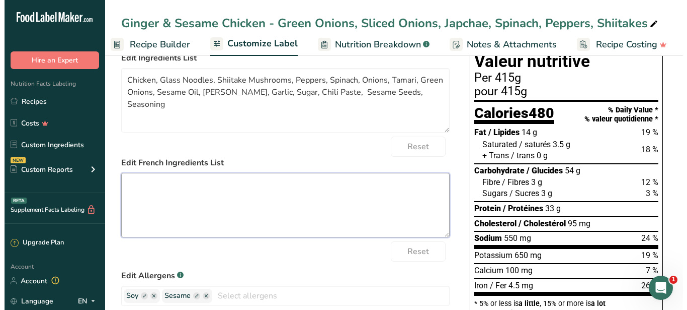
scroll to position [0, 0]
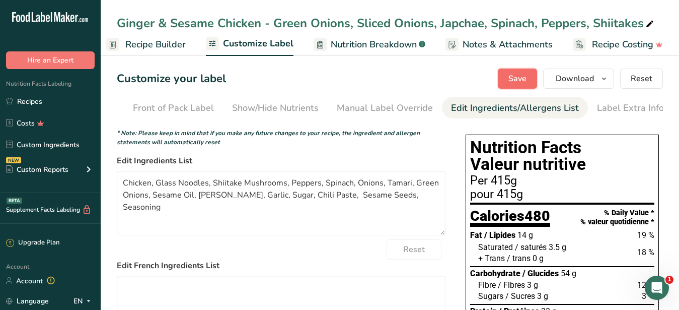
click at [506, 79] on button "Save" at bounding box center [517, 78] width 39 height 20
click at [566, 77] on span "Download" at bounding box center [575, 78] width 38 height 12
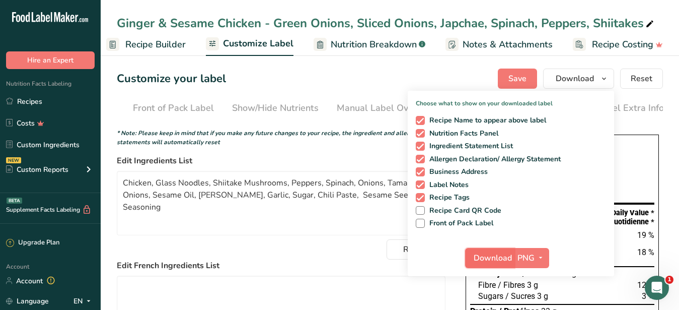
click at [494, 258] on span "Download" at bounding box center [493, 258] width 38 height 12
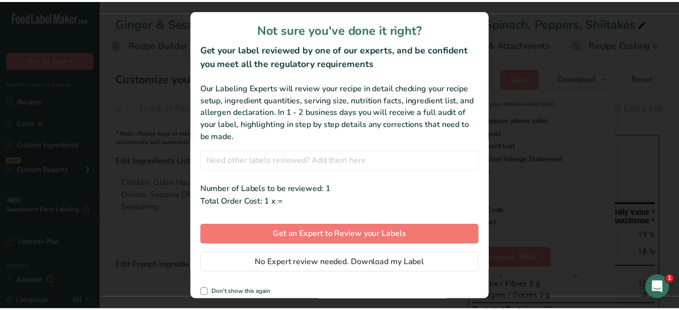
scroll to position [0, 96]
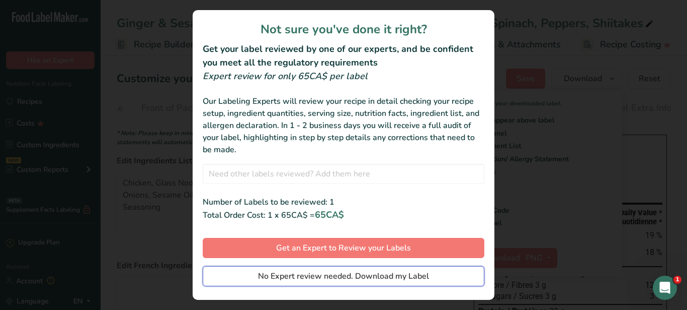
click at [353, 278] on span "No Expert review needed. Download my Label" at bounding box center [343, 276] width 171 height 12
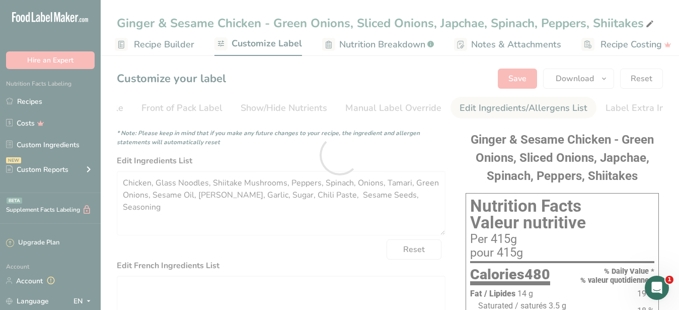
scroll to position [205, 0]
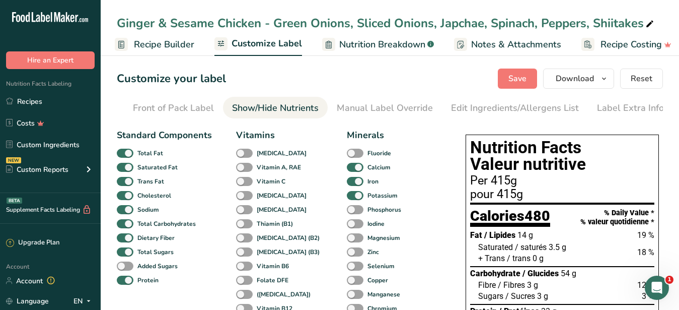
scroll to position [0, 0]
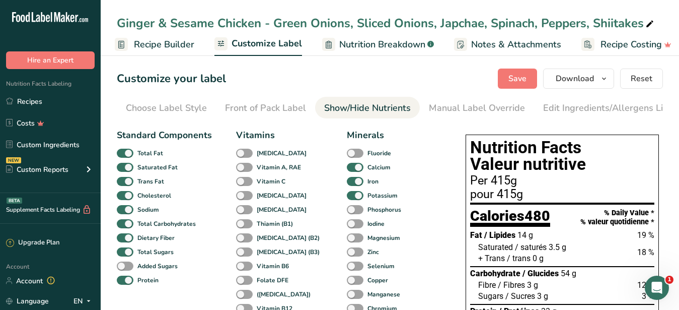
click at [170, 48] on span "Recipe Builder" at bounding box center [164, 45] width 60 height 14
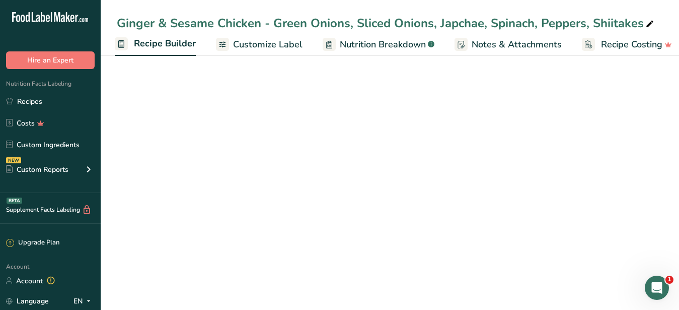
scroll to position [0, 97]
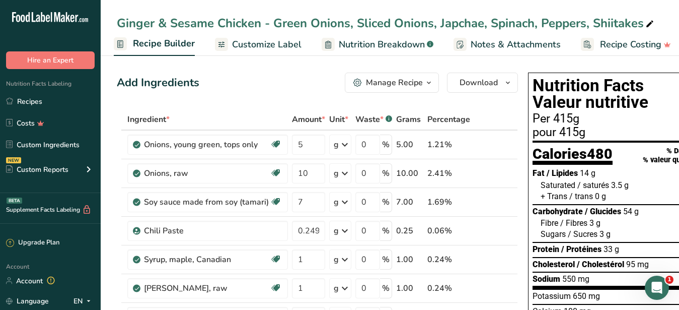
click at [277, 42] on span "Customize Label" at bounding box center [266, 45] width 69 height 14
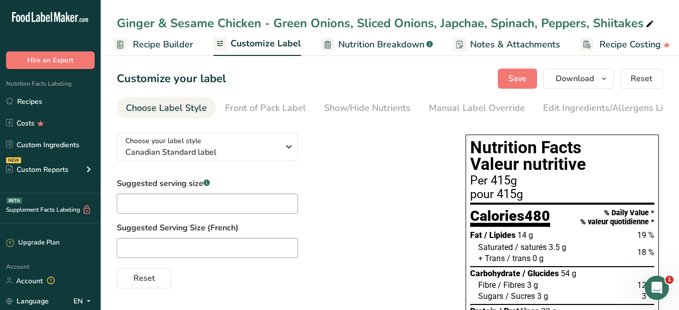
scroll to position [1, 105]
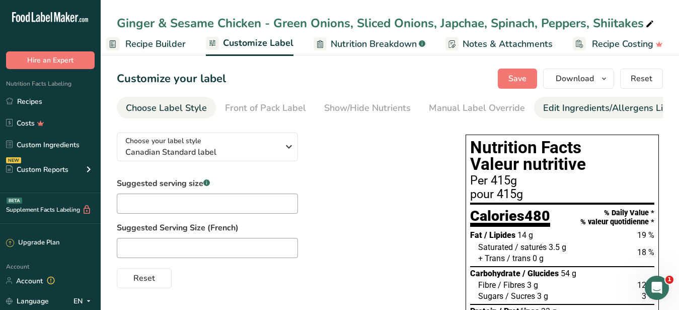
click at [580, 107] on div "Edit Ingredients/Allergens List" at bounding box center [607, 108] width 128 height 14
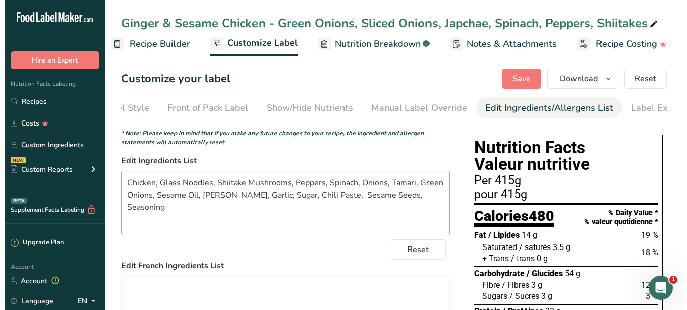
scroll to position [0, 92]
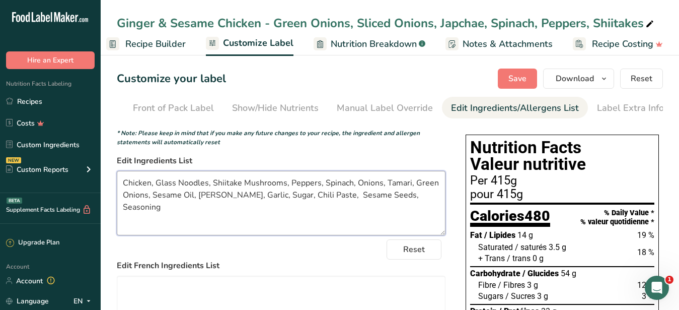
click at [334, 204] on textarea "Chicken, Glass Noodles, Shiitake Mushrooms, Peppers, Spinach, Onions, Tamari, G…" at bounding box center [281, 203] width 329 height 64
click at [360, 205] on textarea "Chicken, Glass Noodles, Shiitake Mushrooms, Peppers, Spinach, Onions, Tamari, G…" at bounding box center [281, 203] width 329 height 64
click at [335, 203] on textarea "Chicken, Glass Noodles, Shiitake Mushrooms, Peppers, Spinach, Onions, Tamari, G…" at bounding box center [281, 203] width 329 height 64
click at [293, 202] on textarea "Chicken, Glass Noodles, Shiitake Mushrooms, Peppers, Spinach, Onions, Tamari, G…" at bounding box center [281, 203] width 329 height 64
drag, startPoint x: 267, startPoint y: 204, endPoint x: 289, endPoint y: 202, distance: 22.7
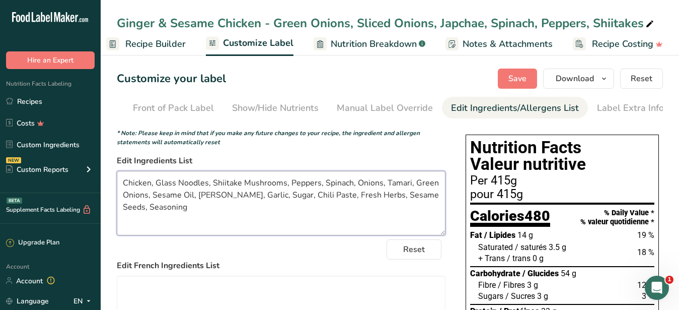
click at [289, 202] on textarea "Chicken, Glass Noodles, Shiitake Mushrooms, Peppers, Spinach, Onions, Tamari, G…" at bounding box center [281, 203] width 329 height 64
click at [356, 204] on textarea "Chicken, Glass Noodles, Shiitake Mushrooms, Peppers, Spinach, Onions, Tamari, G…" at bounding box center [281, 203] width 329 height 64
paste textarea "Sugar,"
click at [355, 202] on textarea "Chicken, Glass Noodles, Shiitake Mushrooms, Peppers, Spinach, Onions, Tamari, G…" at bounding box center [281, 203] width 329 height 64
click at [267, 203] on textarea "Chicken, Glass Noodles, Shiitake Mushrooms, Peppers, Spinach, Onions, Tamari, G…" at bounding box center [281, 203] width 329 height 64
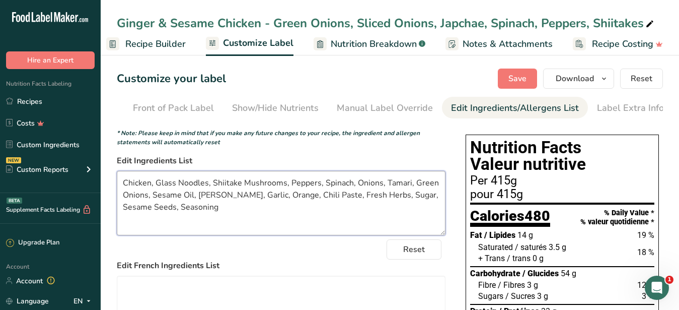
click at [221, 215] on textarea "Chicken, Glass Noodles, Shiitake Mushrooms, Peppers, Spinach, Onions, Tamari, G…" at bounding box center [281, 203] width 329 height 64
drag, startPoint x: 155, startPoint y: 190, endPoint x: 226, endPoint y: 220, distance: 76.9
click at [226, 220] on textarea "Chicken, Glass Noodles, Shiitake Mushrooms, Peppers, Spinach, Onions, Tamari, G…" at bounding box center [281, 203] width 329 height 64
type textarea "Chicken, Glass Noodles, Shiitake Mushrooms, Peppers, Spinach, Onions, Tamari, G…"
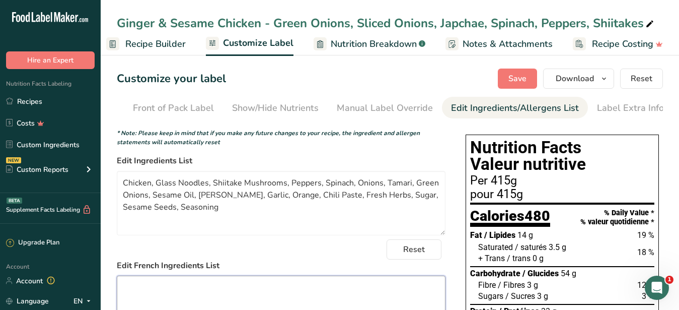
click at [304, 296] on textarea at bounding box center [281, 307] width 329 height 64
click at [525, 71] on button "Save" at bounding box center [517, 78] width 39 height 20
click at [556, 80] on button "Download" at bounding box center [578, 78] width 71 height 20
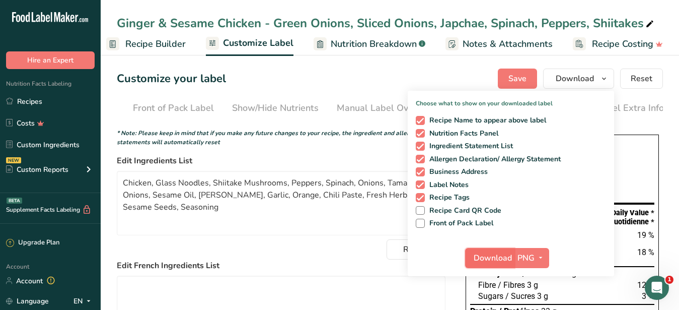
click at [498, 255] on span "Download" at bounding box center [493, 258] width 38 height 12
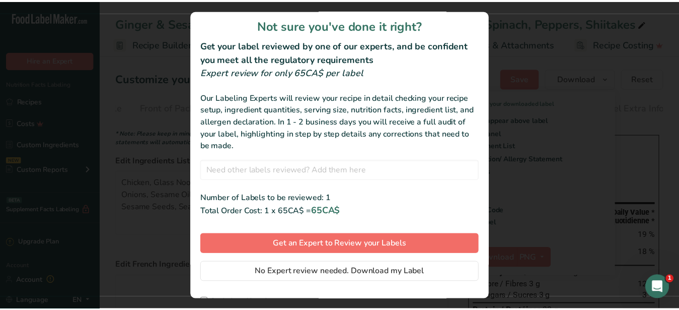
scroll to position [0, 0]
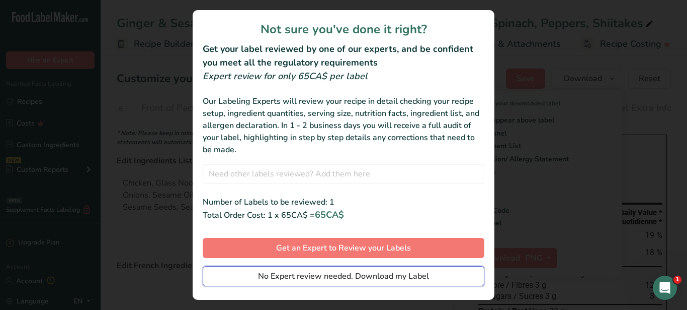
click at [304, 278] on span "No Expert review needed. Download my Label" at bounding box center [343, 276] width 171 height 12
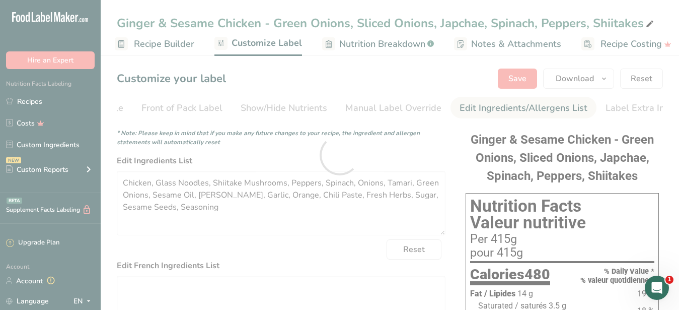
click at [38, 104] on div at bounding box center [339, 155] width 679 height 310
click at [257, 226] on div at bounding box center [339, 155] width 679 height 310
click at [350, 238] on div at bounding box center [339, 155] width 679 height 310
click at [340, 155] on div at bounding box center [340, 155] width 0 height 0
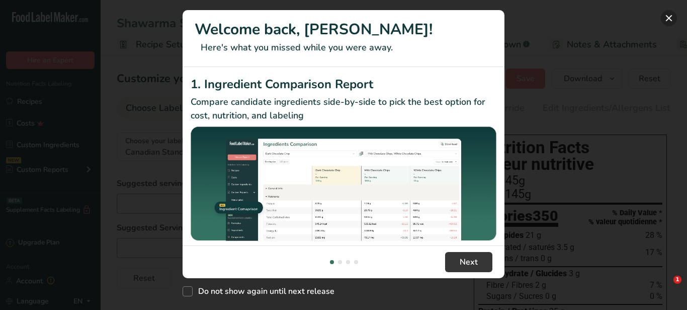
click at [670, 18] on button "New Features" at bounding box center [669, 18] width 16 height 16
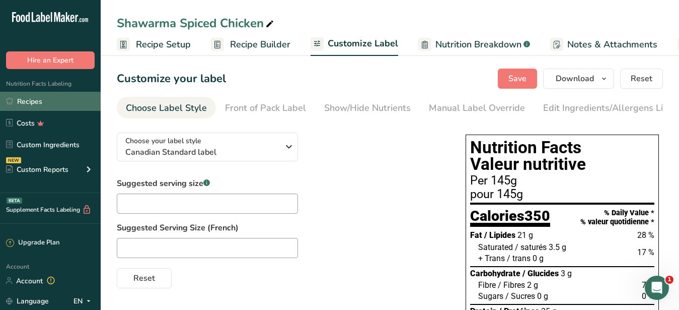
click at [41, 99] on link "Recipes" at bounding box center [50, 101] width 101 height 19
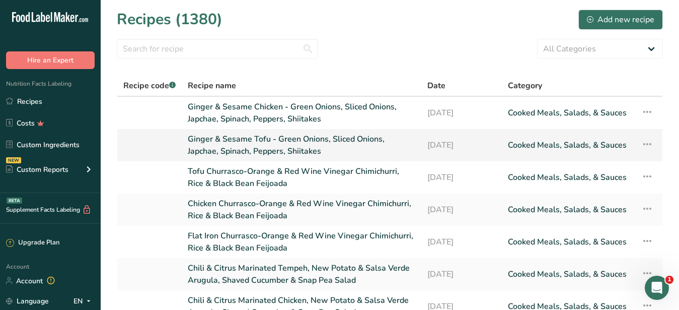
click at [250, 133] on link "Ginger & Sesame Tofu - Green Onions, Sliced Onions, Japchae, Spinach, Peppers, …" at bounding box center [301, 145] width 227 height 24
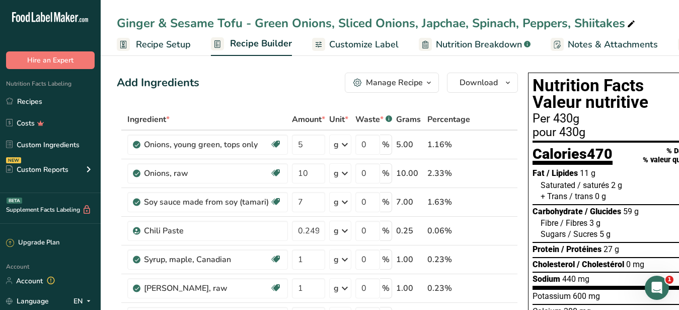
click at [353, 43] on span "Customize Label" at bounding box center [363, 45] width 69 height 14
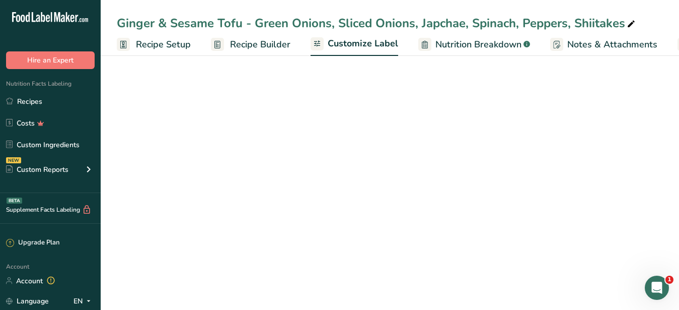
scroll to position [0, 105]
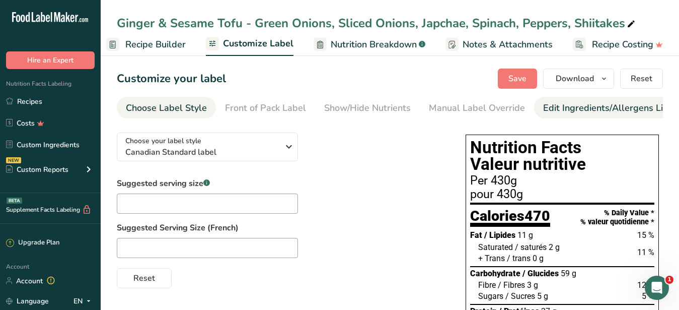
click at [554, 104] on div "Edit Ingredients/Allergens List" at bounding box center [607, 108] width 128 height 14
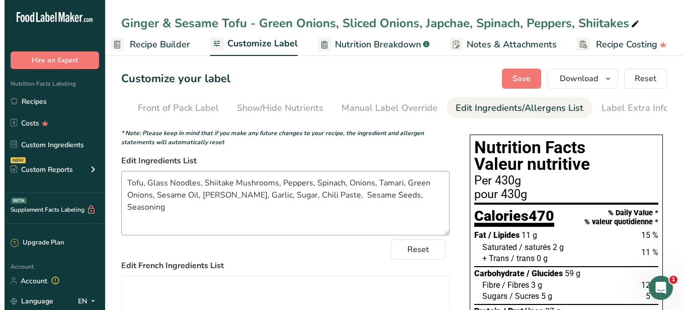
scroll to position [0, 92]
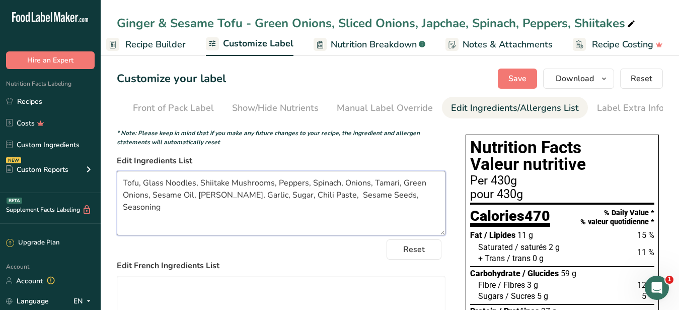
drag, startPoint x: 144, startPoint y: 192, endPoint x: 442, endPoint y: 211, distance: 298.6
click at [442, 211] on textarea "Tofu, Glass Noodles, Shiitake Mushrooms, Peppers, Spinach, Onions, Tamari, Gree…" at bounding box center [281, 203] width 329 height 64
paste textarea "Orange, Chili Paste, Fresh Herbs, Sugar,"
type textarea "Tofu, Glass Noodles, Shiitake Mushrooms, Peppers, Spinach, Onions, Tamari, Gree…"
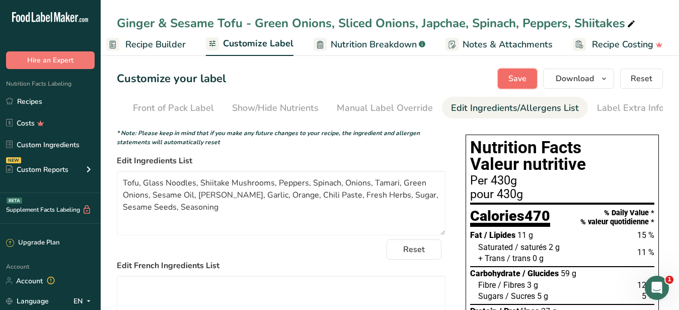
click at [514, 79] on span "Save" at bounding box center [517, 78] width 18 height 12
click at [288, 292] on textarea at bounding box center [281, 307] width 329 height 64
click at [524, 78] on span "Save" at bounding box center [517, 78] width 18 height 12
click at [579, 73] on span "Download" at bounding box center [575, 78] width 38 height 12
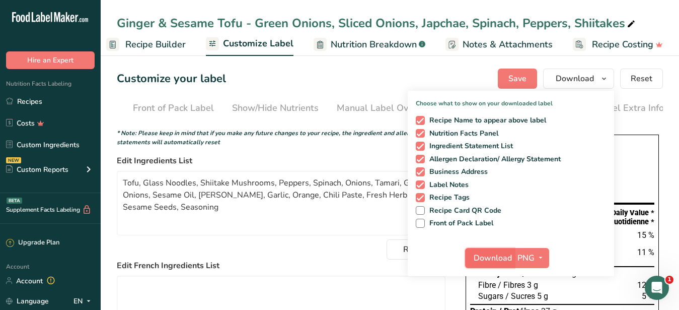
click at [492, 258] on span "Download" at bounding box center [493, 258] width 38 height 12
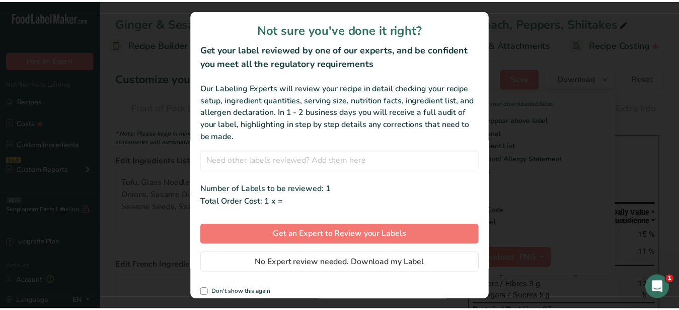
scroll to position [0, 96]
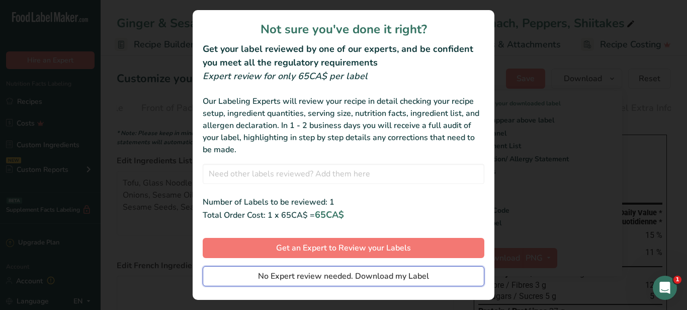
click at [366, 278] on span "No Expert review needed. Download my Label" at bounding box center [343, 276] width 171 height 12
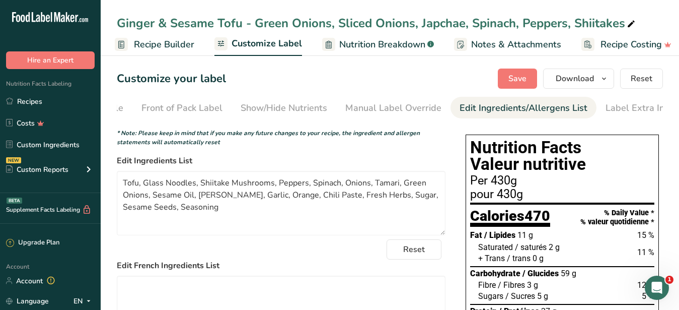
click at [309, 271] on label "Edit French Ingredients List" at bounding box center [281, 265] width 329 height 12
click at [42, 103] on link "Recipes" at bounding box center [50, 101] width 101 height 19
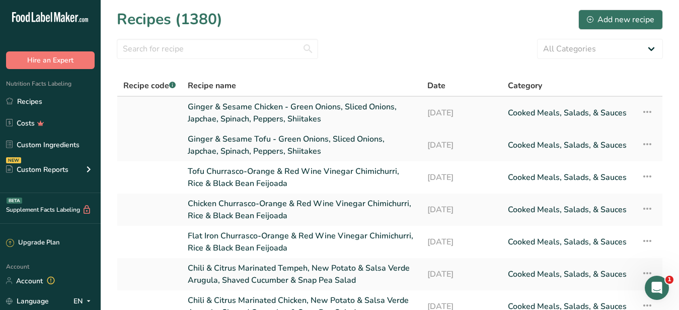
click at [267, 109] on link "Ginger & Sesame Chicken - Green Onions, Sliced Onions, Japchae, Spinach, Pepper…" at bounding box center [301, 113] width 227 height 24
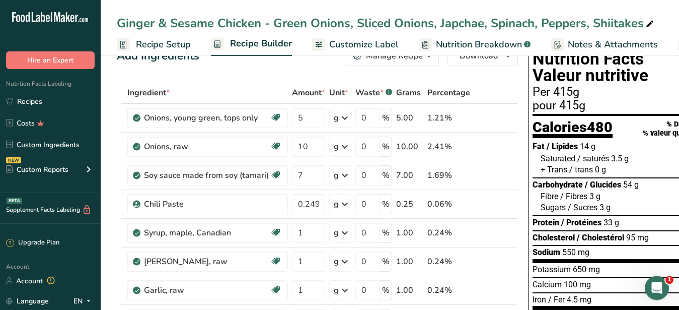
scroll to position [51, 0]
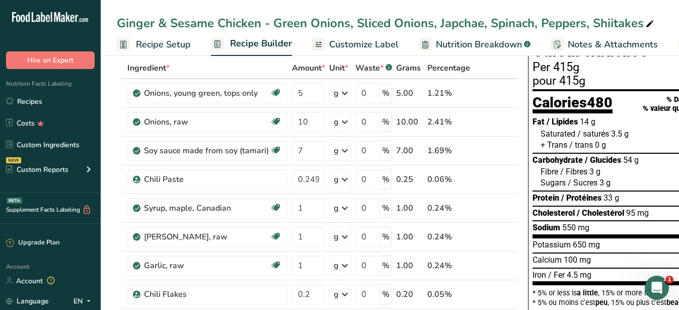
click at [367, 46] on span "Customize Label" at bounding box center [363, 45] width 69 height 14
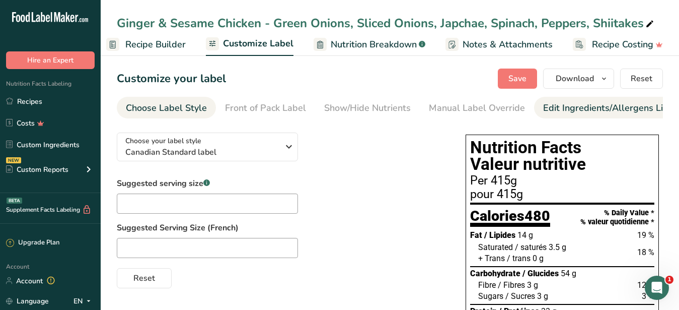
click at [592, 102] on div "Edit Ingredients/Allergens List" at bounding box center [607, 108] width 128 height 14
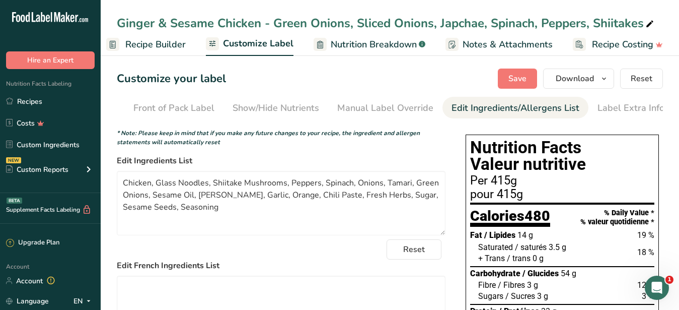
scroll to position [0, 92]
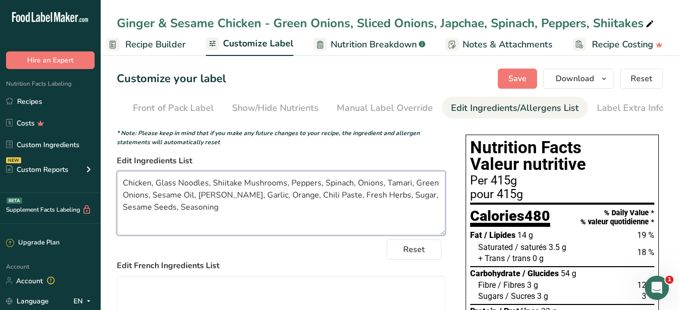
drag, startPoint x: 156, startPoint y: 190, endPoint x: 239, endPoint y: 221, distance: 88.2
click at [239, 221] on textarea "Chicken, Glass Noodles, Shiitake Mushrooms, Peppers, Spinach, Onions, Tamari, G…" at bounding box center [281, 203] width 329 height 64
click at [259, 224] on textarea "Chicken, Glass Noodles, Shiitake Mushrooms, Peppers, Spinach, Onions, Tamari, G…" at bounding box center [281, 203] width 329 height 64
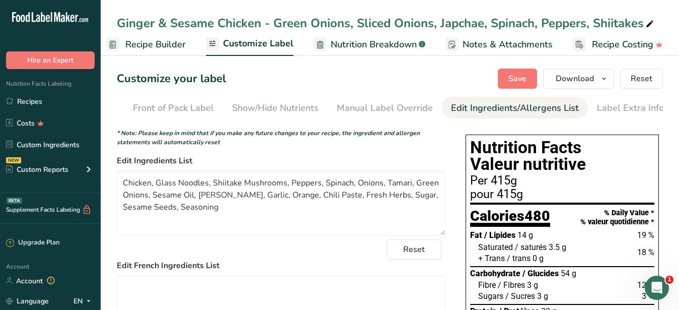
scroll to position [205, 0]
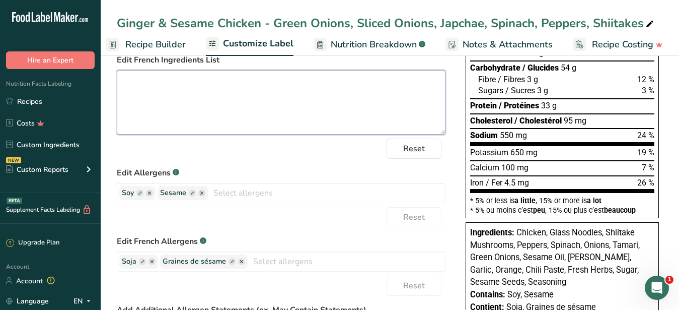
click at [209, 118] on textarea at bounding box center [281, 102] width 329 height 64
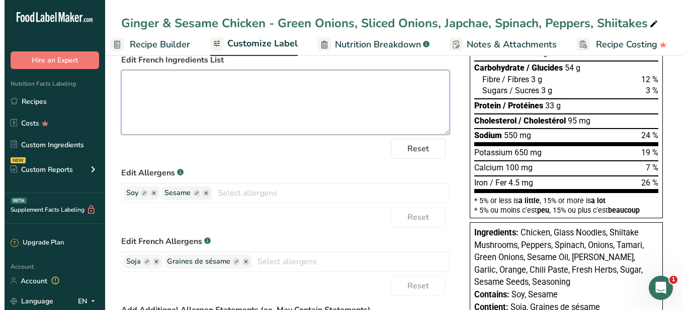
scroll to position [0, 0]
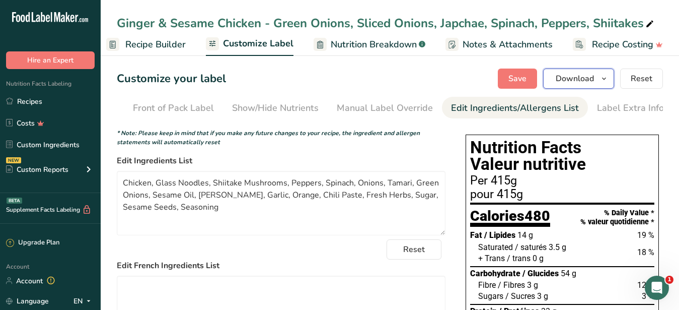
click at [582, 75] on span "Download" at bounding box center [575, 78] width 38 height 12
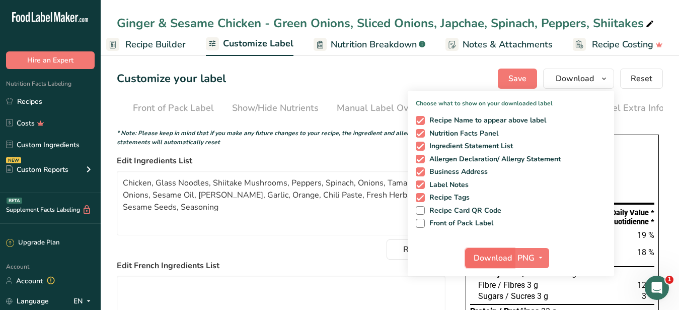
click at [498, 264] on button "Download" at bounding box center [489, 258] width 49 height 20
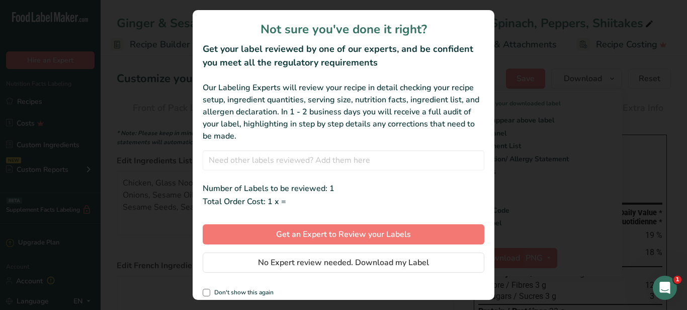
scroll to position [0, 96]
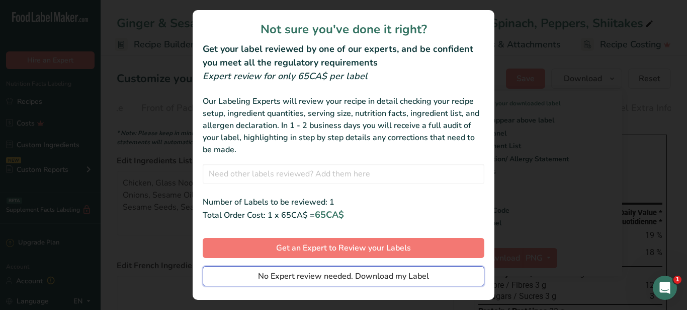
click at [413, 280] on span "No Expert review needed. Download my Label" at bounding box center [343, 276] width 171 height 12
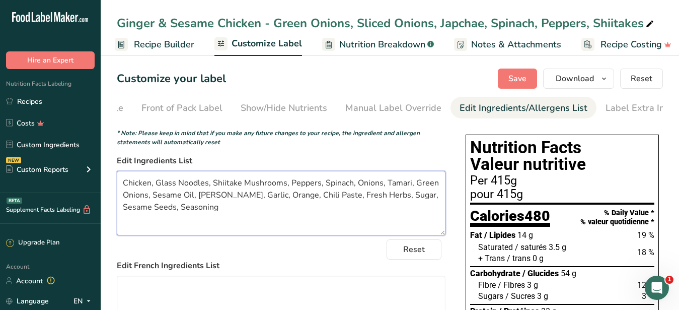
click at [246, 230] on textarea "Chicken, Glass Noodles, Shiitake Mushrooms, Peppers, Spinach, Onions, Tamari, G…" at bounding box center [281, 203] width 329 height 64
click at [260, 202] on textarea "Chicken, Glass Noodles, Shiitake Mushrooms, Peppers, Spinach, Onions, Tamari, G…" at bounding box center [281, 203] width 329 height 64
click at [157, 192] on textarea "Chicken, Glass Noodles, Shiitake Mushrooms, Peppers, Spinach, Onions, Tamari, G…" at bounding box center [281, 203] width 329 height 64
drag, startPoint x: 157, startPoint y: 192, endPoint x: 226, endPoint y: 219, distance: 74.9
click at [226, 219] on textarea "Chicken, Glass Noodles, Shiitake Mushrooms, Peppers, Spinach, Onions, Tamari, G…" at bounding box center [281, 203] width 329 height 64
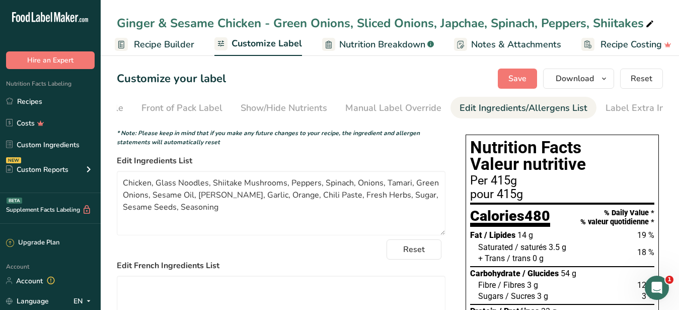
click at [152, 46] on span "Recipe Builder" at bounding box center [164, 45] width 60 height 14
click at [167, 41] on span "Recipe Builder" at bounding box center [164, 45] width 60 height 14
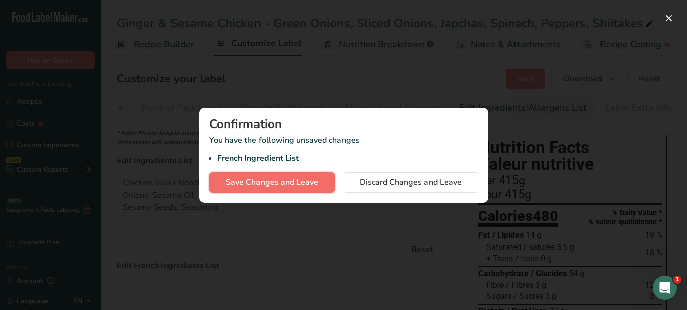
click at [296, 184] on span "Save Changes and Leave" at bounding box center [272, 182] width 93 height 12
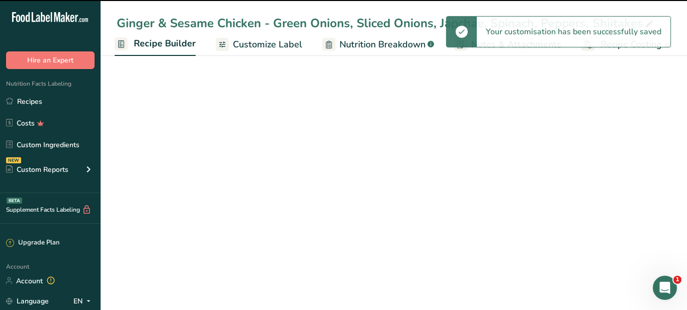
click at [203, 102] on main "Ginger & Sesame Chicken - Green Onions, Sliced Onions, Japchae, Spinach, Pepper…" at bounding box center [343, 155] width 687 height 310
click at [33, 100] on link "Recipes" at bounding box center [50, 101] width 101 height 19
click at [41, 104] on link "Recipes" at bounding box center [50, 101] width 101 height 19
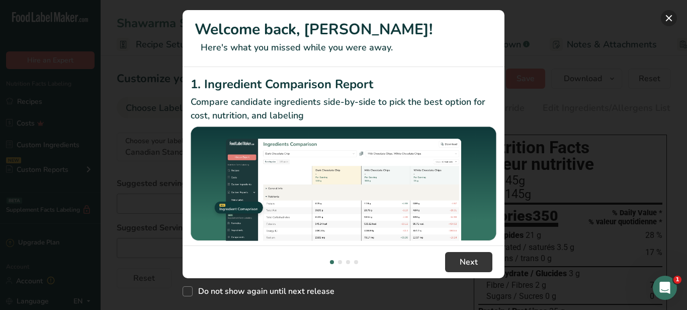
click at [665, 19] on button "New Features" at bounding box center [669, 18] width 16 height 16
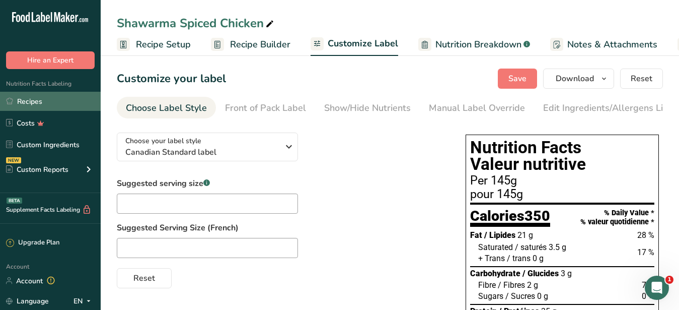
click at [40, 102] on link "Recipes" at bounding box center [50, 101] width 101 height 19
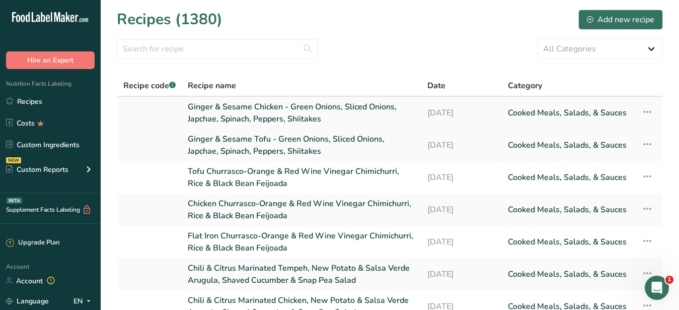
click at [296, 110] on link "Ginger & Sesame Chicken - Green Onions, Sliced Onions, Japchae, Spinach, Pepper…" at bounding box center [301, 113] width 227 height 24
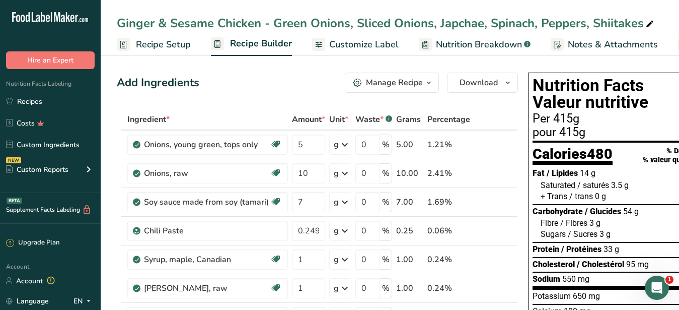
click at [391, 84] on div "Manage Recipe" at bounding box center [394, 82] width 57 height 12
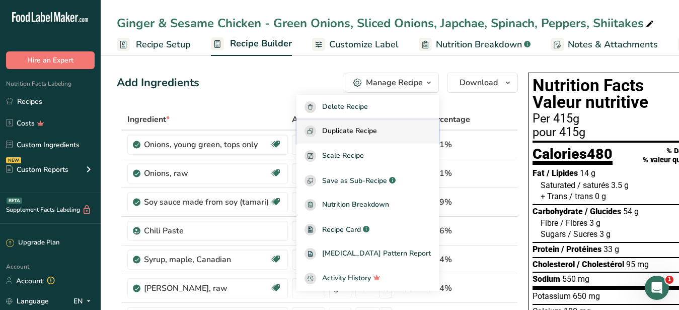
click at [362, 130] on span "Duplicate Recipe" at bounding box center [349, 131] width 55 height 12
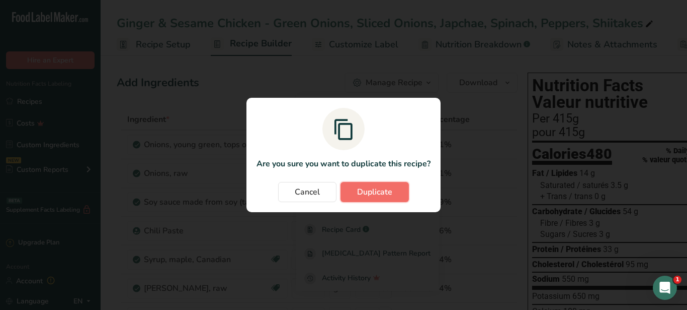
click at [384, 194] on span "Duplicate" at bounding box center [374, 192] width 35 height 12
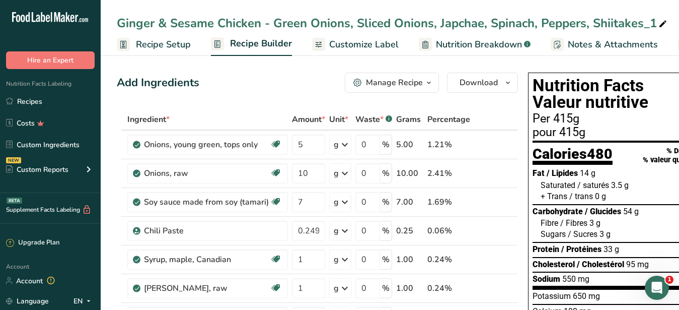
click at [663, 23] on icon at bounding box center [662, 24] width 9 height 14
drag, startPoint x: 258, startPoint y: 24, endPoint x: 218, endPoint y: 23, distance: 39.8
click at [218, 23] on input "Ginger & Sesame Chicken - Green Onions, Sliced Onions, Japchae, Spinach, Pepper…" at bounding box center [390, 23] width 546 height 18
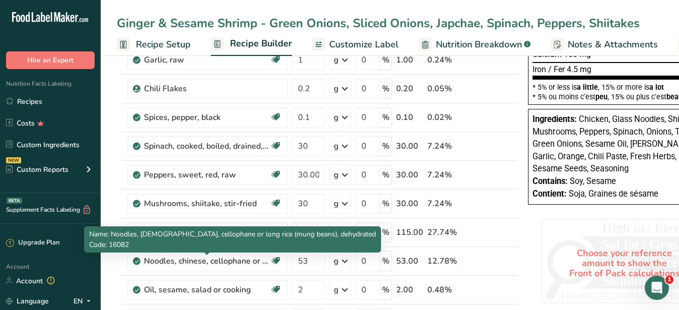
scroll to position [513, 0]
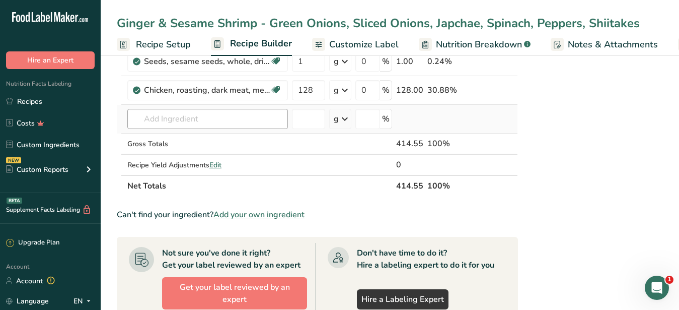
type input "Ginger & Sesame Shrimp - Green Onions, Sliced Onions, Japchae, Spinach, Peppers…"
click at [180, 113] on input "text" at bounding box center [207, 119] width 161 height 20
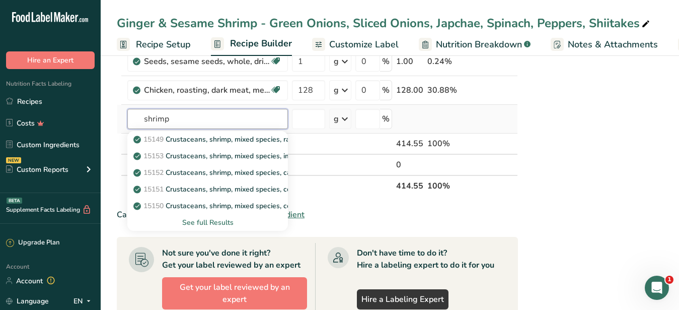
type input "shrimp"
click at [223, 221] on div "See full Results" at bounding box center [207, 222] width 144 height 11
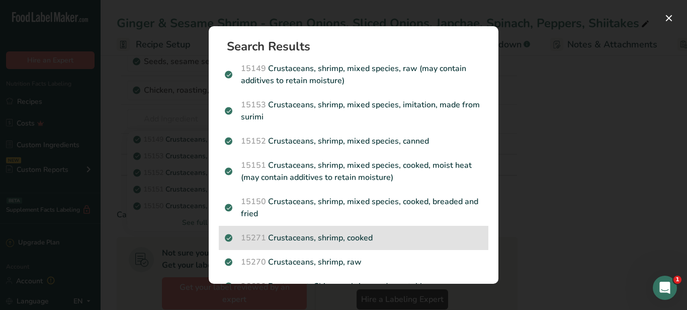
click at [349, 231] on div "15271 Crustaceans, shrimp, cooked" at bounding box center [354, 237] width 270 height 24
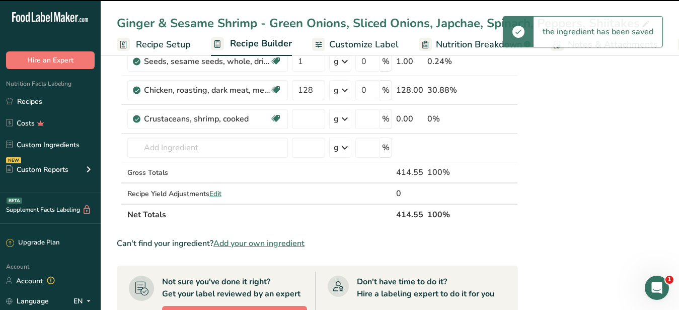
type input "0"
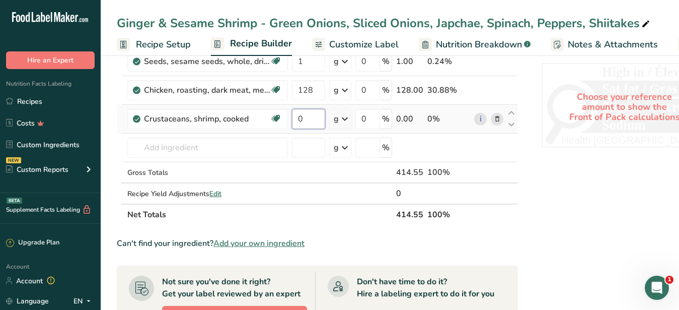
drag, startPoint x: 310, startPoint y: 120, endPoint x: 289, endPoint y: 116, distance: 21.0
click at [292, 116] on input "0" at bounding box center [308, 119] width 33 height 20
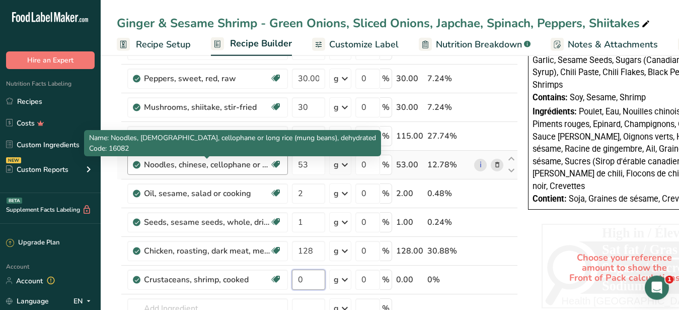
scroll to position [411, 0]
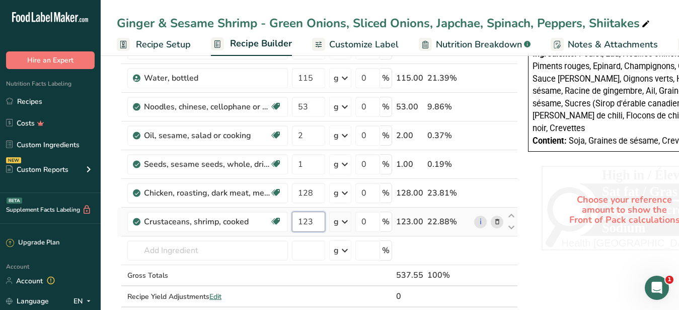
type input "123"
click at [497, 229] on div "Ingredient * Amount * Unit * Waste * .a-a{fill:#347362;}.b-a{fill:#fff;} Grams …" at bounding box center [317, 13] width 401 height 630
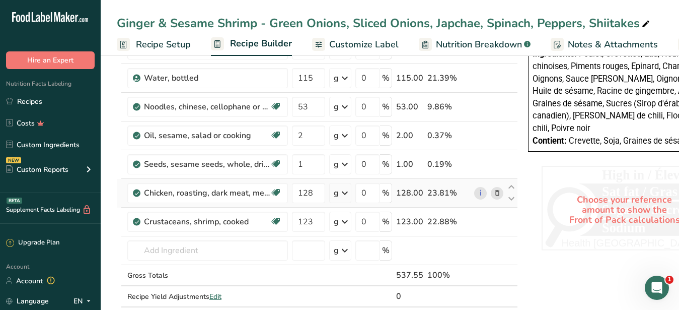
click at [496, 192] on icon at bounding box center [497, 193] width 7 height 11
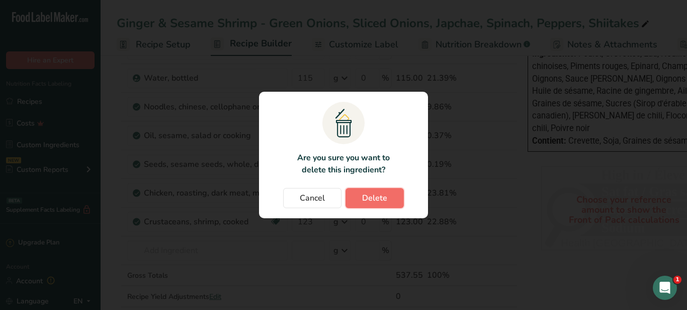
click at [391, 194] on button "Delete" at bounding box center [375, 198] width 58 height 20
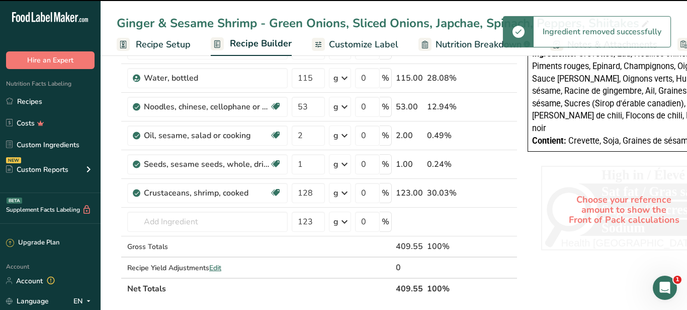
type input "123"
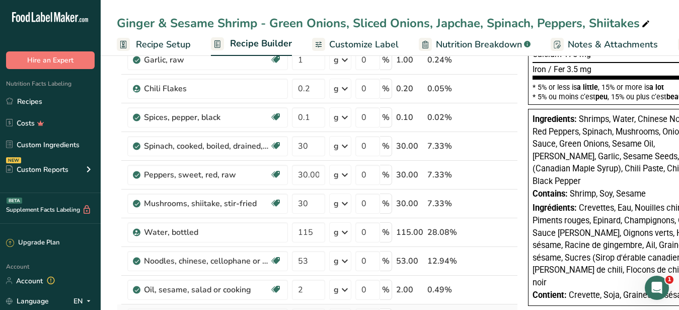
scroll to position [359, 0]
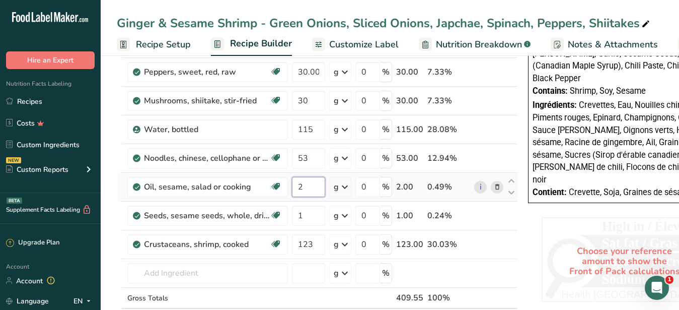
drag, startPoint x: 307, startPoint y: 185, endPoint x: 296, endPoint y: 190, distance: 12.0
click at [296, 190] on input "2" at bounding box center [308, 187] width 33 height 20
type input "4"
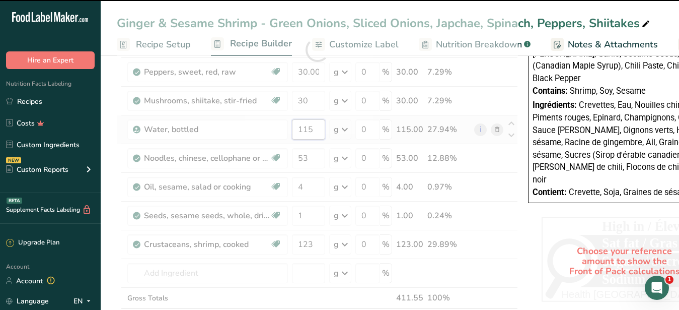
drag, startPoint x: 314, startPoint y: 128, endPoint x: 307, endPoint y: 129, distance: 6.6
click at [307, 129] on input "115" at bounding box center [308, 129] width 33 height 20
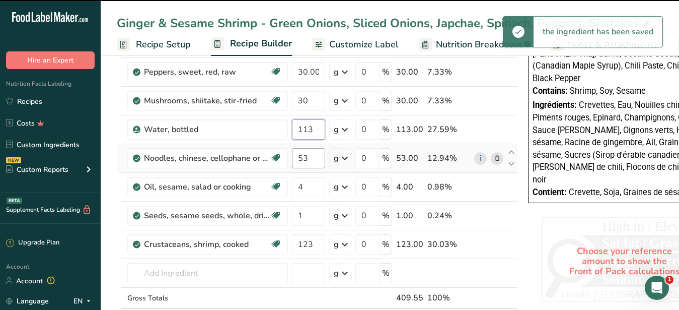
type input "113"
click at [308, 156] on input "53" at bounding box center [308, 158] width 33 height 20
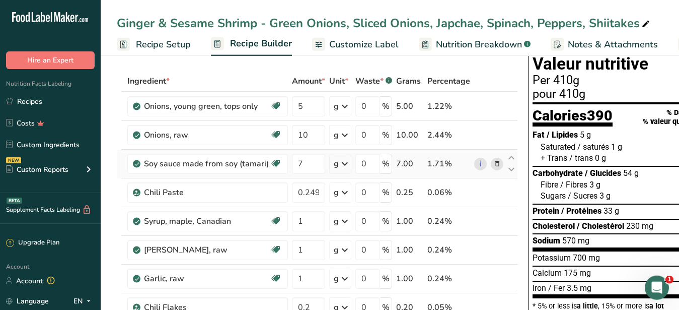
scroll to position [0, 0]
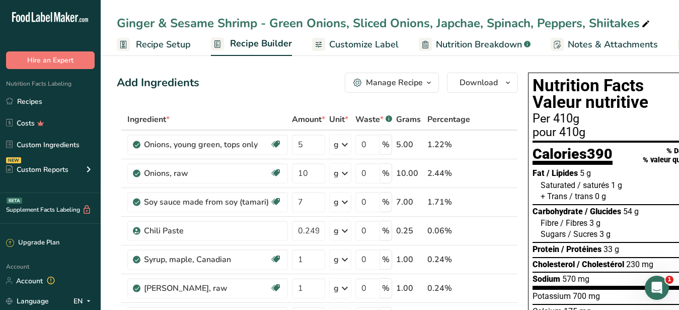
click at [376, 43] on span "Customize Label" at bounding box center [363, 45] width 69 height 14
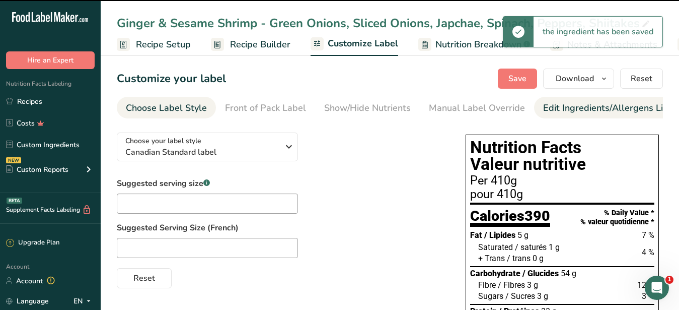
scroll to position [0, 105]
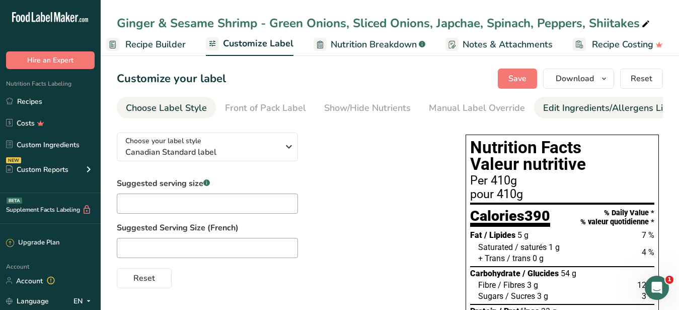
click at [582, 112] on div "Edit Ingredients/Allergens List" at bounding box center [607, 108] width 128 height 14
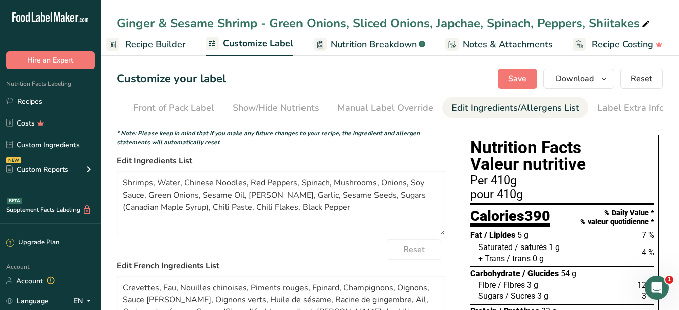
scroll to position [0, 92]
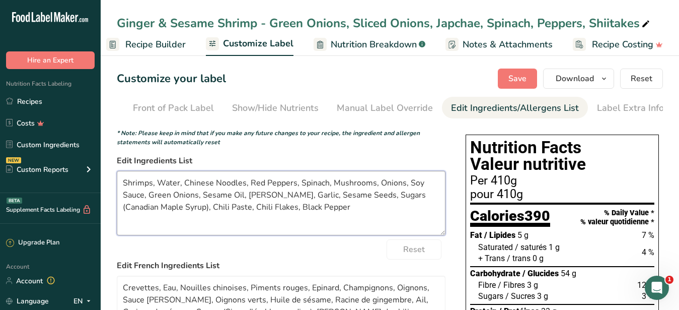
drag, startPoint x: 158, startPoint y: 193, endPoint x: 351, endPoint y: 221, distance: 195.7
click at [351, 221] on textarea "Shrimps, Water, Chinese Noodles, Red Peppers, Spinach, Mushrooms, Onions, Soy S…" at bounding box center [281, 203] width 329 height 64
paste textarea "Glass Noodles, Shiitake Mushrooms, Peppers, Spinach, Onions, Tamari, Green Onio…"
click at [152, 189] on textarea "Shrimps, Glass Noodles, Shiitake Mushrooms, Peppers, Spinach, Onions, Tamari, G…" at bounding box center [281, 203] width 329 height 64
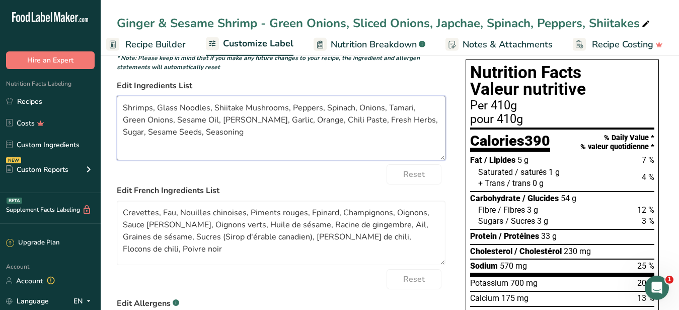
scroll to position [154, 0]
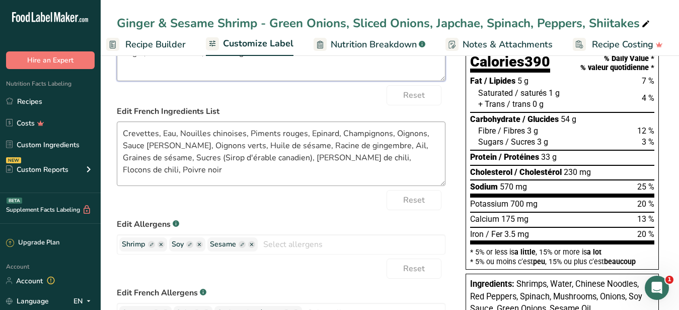
type textarea "Shrimps, Glass Noodles, Shiitake Mushrooms, Peppers, Spinach, Onions, Tamari, G…"
drag, startPoint x: 420, startPoint y: 169, endPoint x: 64, endPoint y: 125, distance: 358.4
click at [117, 125] on textarea "Crevettes, Eau, Nouilles chinoises, Piments rouges, Epinard, Champignons, Oigno…" at bounding box center [281, 153] width 329 height 64
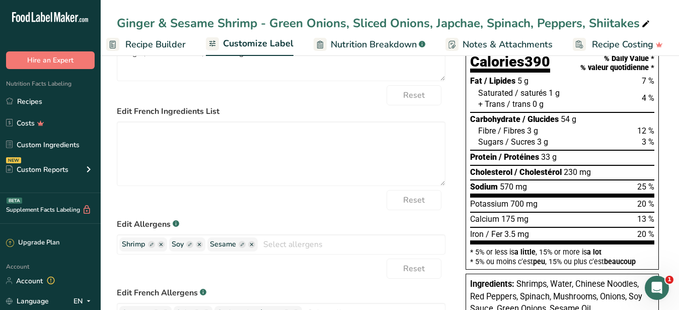
click at [286, 194] on form "* Note: Please keep in mind that if you make any future changes to your recipe,…" at bounding box center [281, 228] width 329 height 508
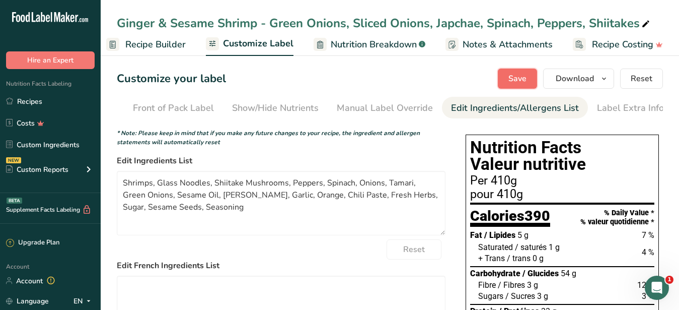
click at [521, 81] on span "Save" at bounding box center [517, 78] width 18 height 12
click at [591, 74] on span "Download" at bounding box center [575, 78] width 38 height 12
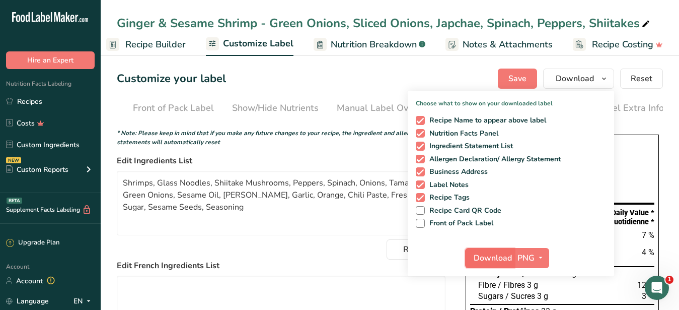
click at [495, 252] on span "Download" at bounding box center [493, 258] width 38 height 12
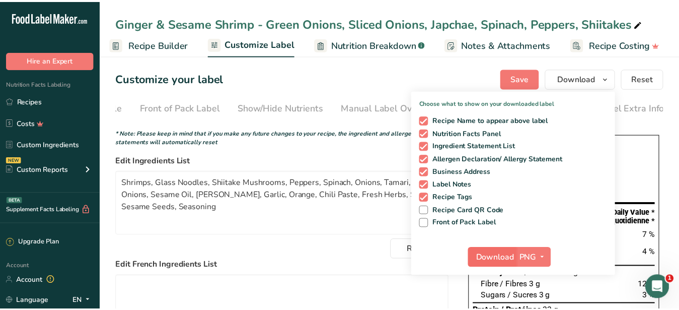
scroll to position [0, 96]
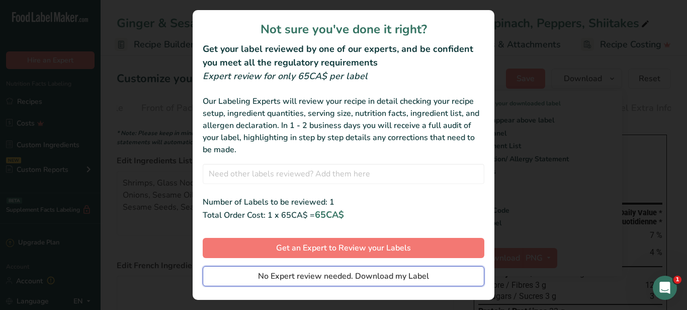
click at [331, 275] on span "No Expert review needed. Download my Label" at bounding box center [343, 276] width 171 height 12
